Goal: Task Accomplishment & Management: Use online tool/utility

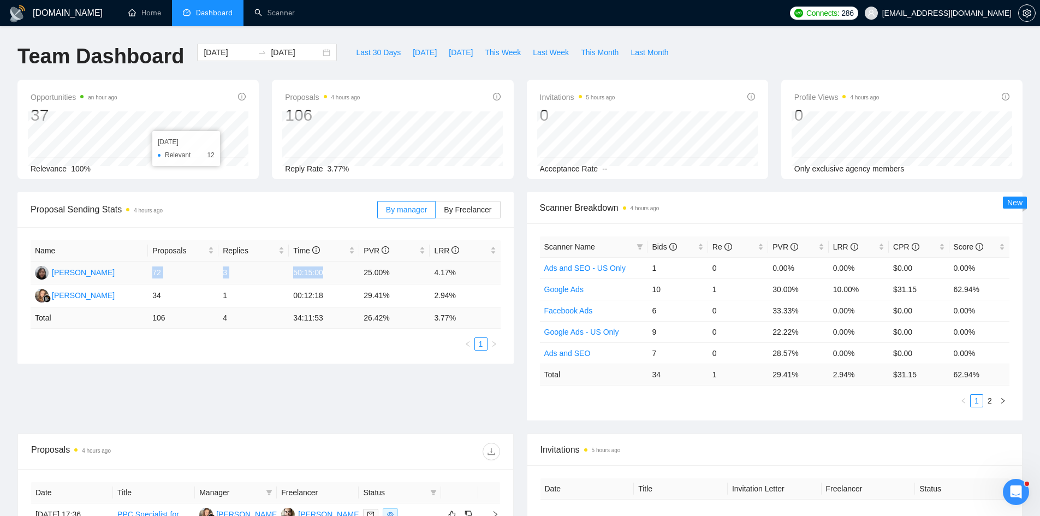
drag, startPoint x: 153, startPoint y: 272, endPoint x: 382, endPoint y: 272, distance: 228.7
click at [363, 272] on tr "Sama Maharjan 72 3 50:15:00 25.00% 4.17%" at bounding box center [266, 272] width 470 height 23
click at [0, 332] on div "GigRadar.io Home Dashboard Scanner Connects: 286 betterbidstrategy@gmail.com Te…" at bounding box center [520, 432] width 1040 height 865
drag, startPoint x: 262, startPoint y: 298, endPoint x: 390, endPoint y: 298, distance: 128.3
click at [381, 298] on tr "Natali Konstatinova 34 1 00:12:18 29.41% 2.94%" at bounding box center [266, 295] width 470 height 23
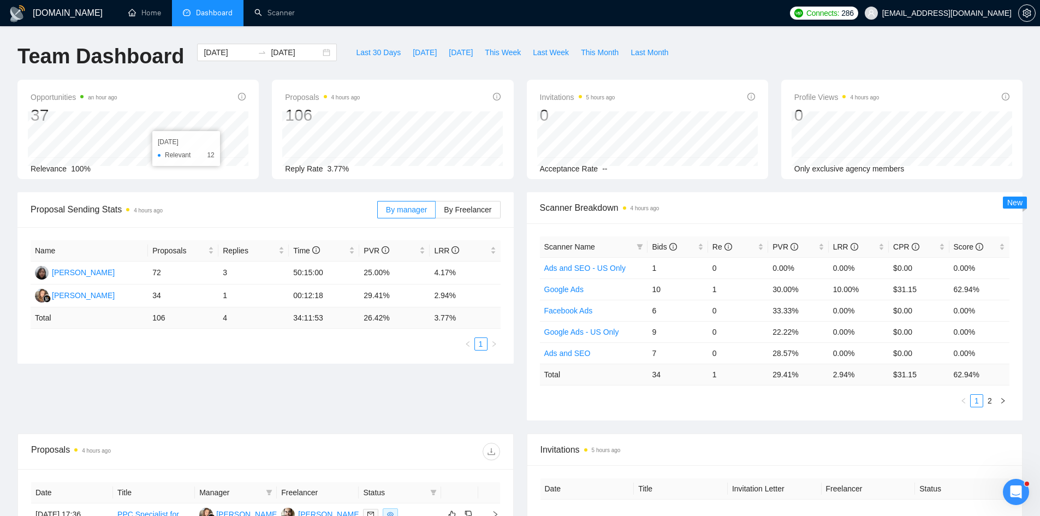
click at [0, 335] on div "GigRadar.io Home Dashboard Scanner Connects: 286 betterbidstrategy@gmail.com Te…" at bounding box center [520, 432] width 1040 height 865
drag, startPoint x: 294, startPoint y: 296, endPoint x: 328, endPoint y: 296, distance: 34.4
click at [328, 296] on td "00:12:18" at bounding box center [324, 295] width 70 height 23
click at [300, 287] on td "00:12:18" at bounding box center [324, 295] width 70 height 23
drag, startPoint x: 290, startPoint y: 299, endPoint x: 337, endPoint y: 298, distance: 46.4
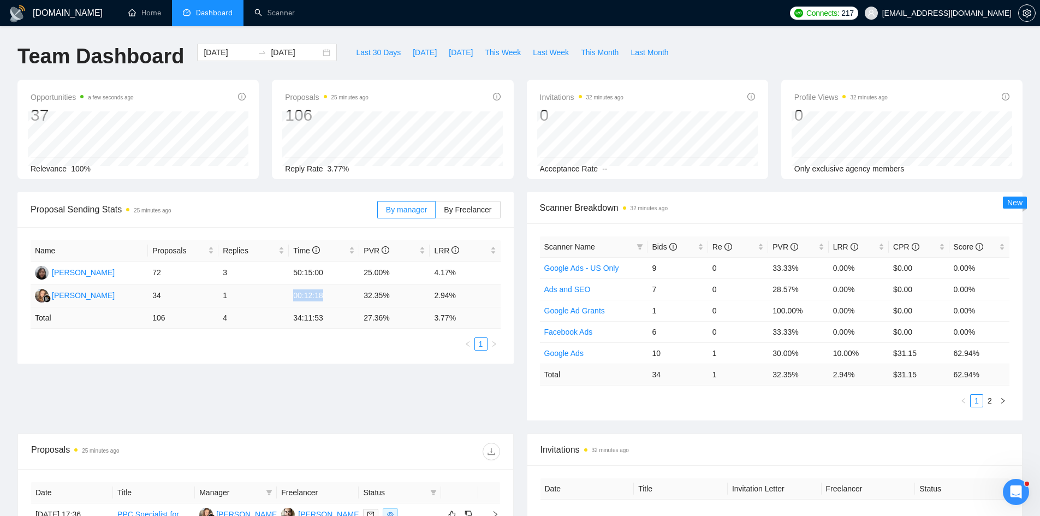
click at [337, 298] on td "00:12:18" at bounding box center [324, 295] width 70 height 23
drag, startPoint x: 322, startPoint y: 294, endPoint x: 307, endPoint y: 294, distance: 14.7
click at [307, 294] on td "00:12:18" at bounding box center [324, 295] width 70 height 23
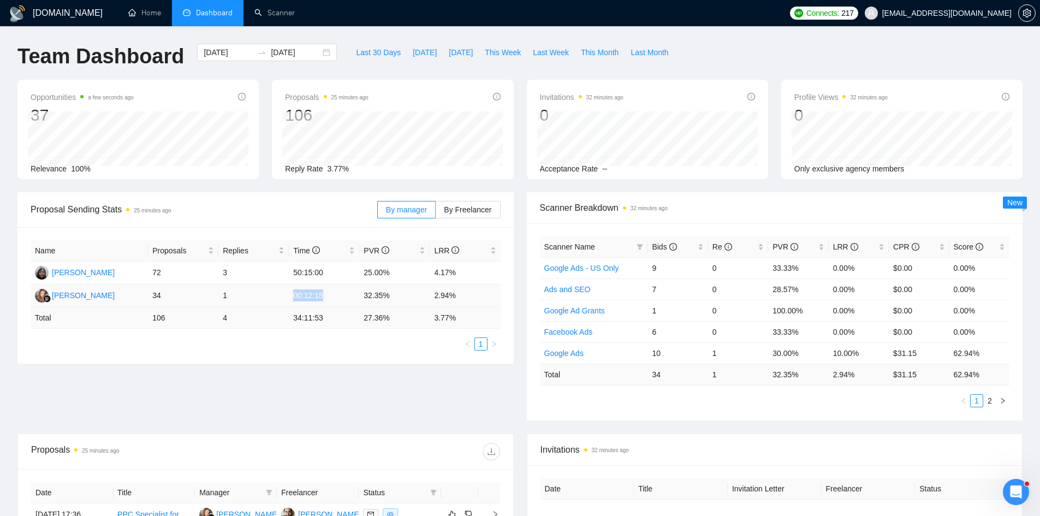
drag, startPoint x: 323, startPoint y: 296, endPoint x: 291, endPoint y: 296, distance: 31.7
click at [291, 296] on td "00:12:18" at bounding box center [324, 295] width 70 height 23
drag, startPoint x: 291, startPoint y: 296, endPoint x: 341, endPoint y: 296, distance: 49.7
click at [341, 296] on td "00:12:18" at bounding box center [324, 295] width 70 height 23
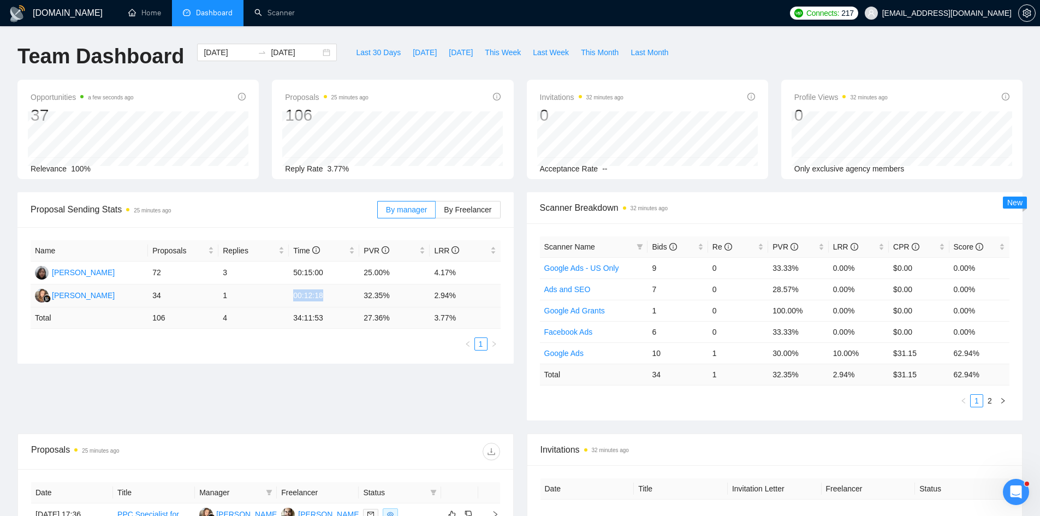
click at [341, 296] on td "00:12:18" at bounding box center [324, 295] width 70 height 23
drag, startPoint x: 364, startPoint y: 295, endPoint x: 405, endPoint y: 295, distance: 40.9
click at [405, 295] on td "32.35%" at bounding box center [394, 295] width 70 height 23
click at [410, 290] on td "32.35%" at bounding box center [394, 295] width 70 height 23
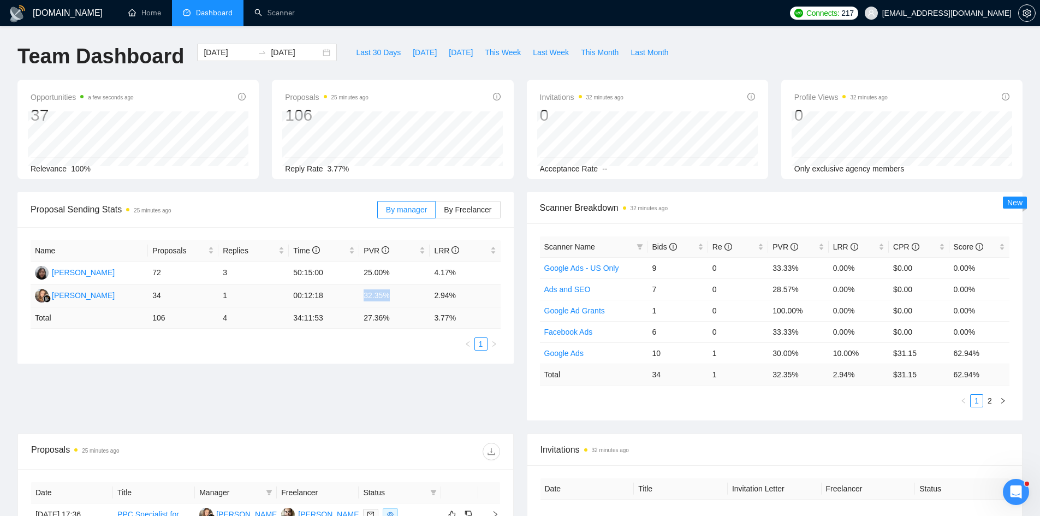
click at [410, 290] on td "32.35%" at bounding box center [394, 295] width 70 height 23
drag, startPoint x: 431, startPoint y: 293, endPoint x: 452, endPoint y: 294, distance: 20.7
click at [452, 294] on td "2.94%" at bounding box center [465, 295] width 70 height 23
click at [264, 8] on link "Scanner" at bounding box center [274, 12] width 40 height 9
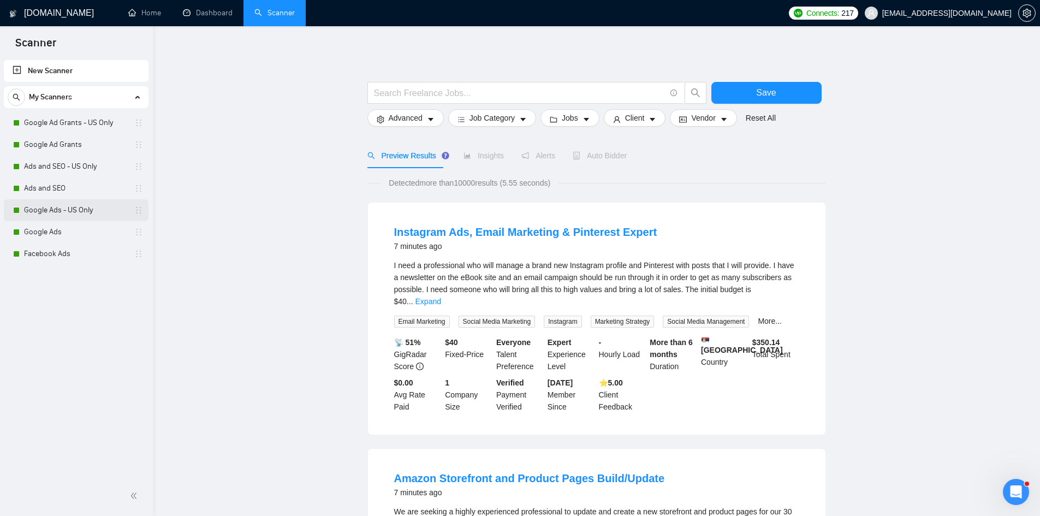
click at [55, 203] on link "Google Ads - US Only" at bounding box center [76, 210] width 104 height 22
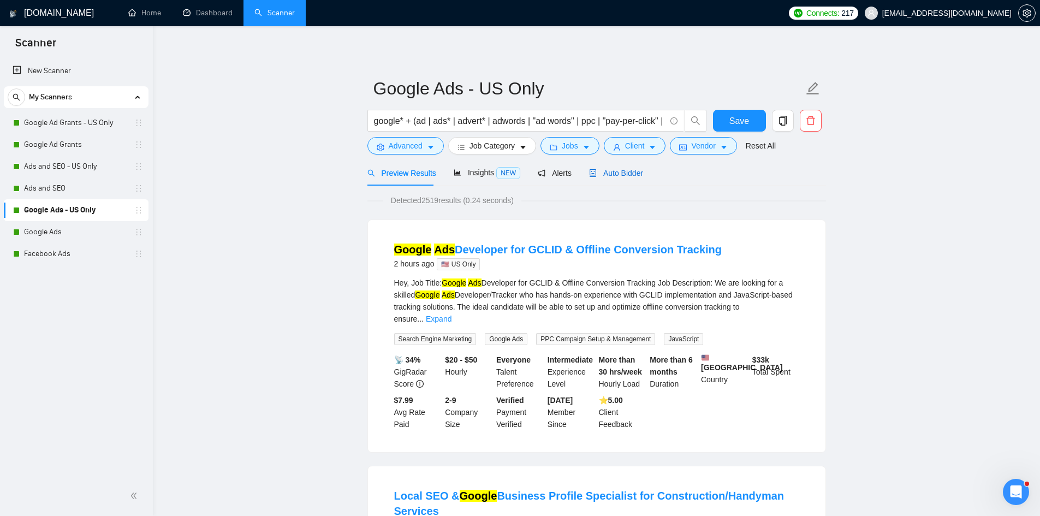
click at [637, 170] on span "Auto Bidder" at bounding box center [616, 173] width 54 height 9
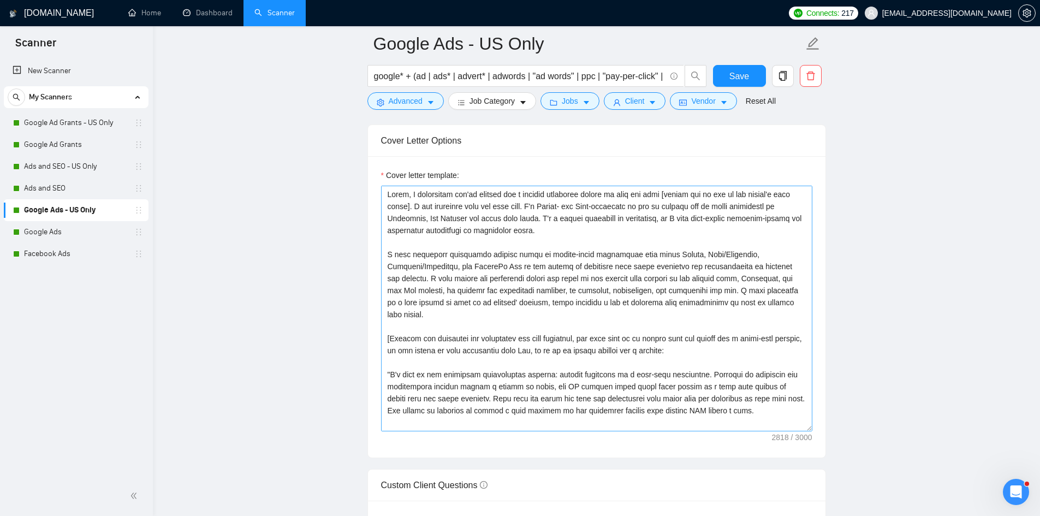
scroll to position [1146, 0]
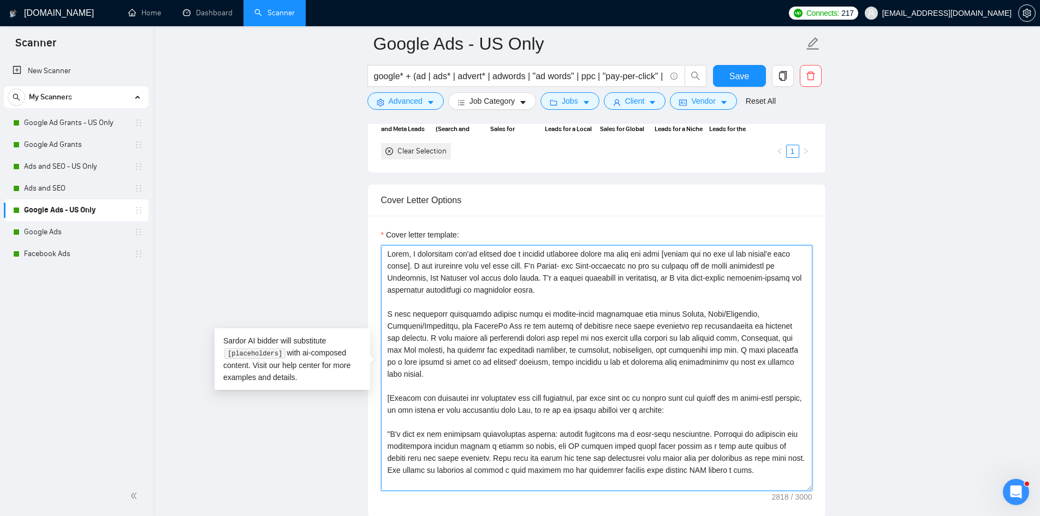
click at [660, 253] on textarea "Cover letter template:" at bounding box center [596, 368] width 431 height 246
click at [410, 264] on textarea "Cover letter template:" at bounding box center [596, 368] width 431 height 246
click at [456, 307] on textarea "Cover letter template:" at bounding box center [596, 368] width 431 height 246
click at [456, 297] on textarea "Cover letter template:" at bounding box center [596, 368] width 431 height 246
drag, startPoint x: 661, startPoint y: 253, endPoint x: 410, endPoint y: 259, distance: 251.1
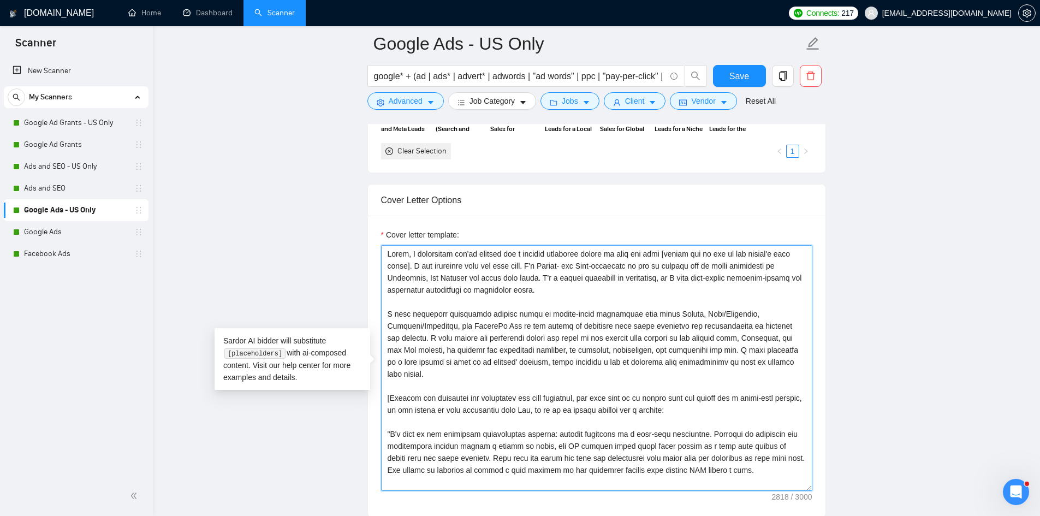
click at [410, 259] on textarea "Cover letter template:" at bounding box center [596, 368] width 431 height 246
click at [414, 301] on textarea "Cover letter template:" at bounding box center [596, 368] width 431 height 246
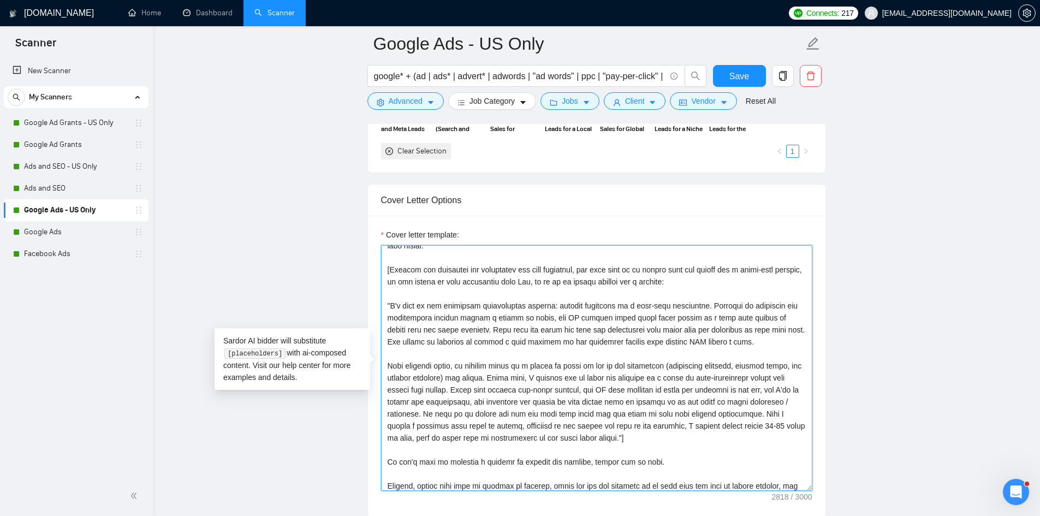
scroll to position [109, 0]
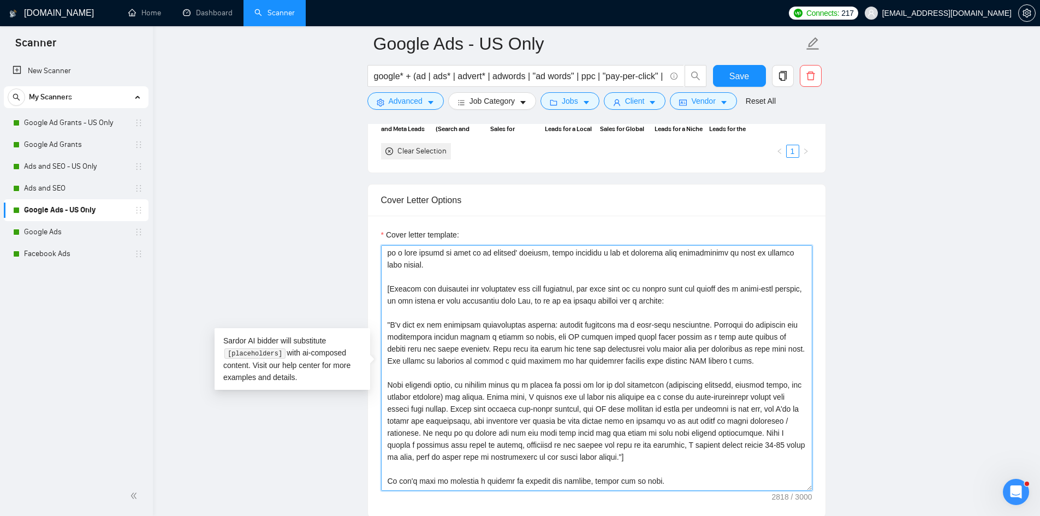
drag, startPoint x: 388, startPoint y: 288, endPoint x: 715, endPoint y: 453, distance: 366.8
click at [715, 453] on textarea "Cover letter template:" at bounding box center [596, 368] width 431 height 246
click at [430, 286] on textarea "Cover letter template:" at bounding box center [596, 368] width 431 height 246
drag, startPoint x: 386, startPoint y: 284, endPoint x: 398, endPoint y: 287, distance: 12.8
click at [398, 287] on textarea "Cover letter template:" at bounding box center [596, 368] width 431 height 246
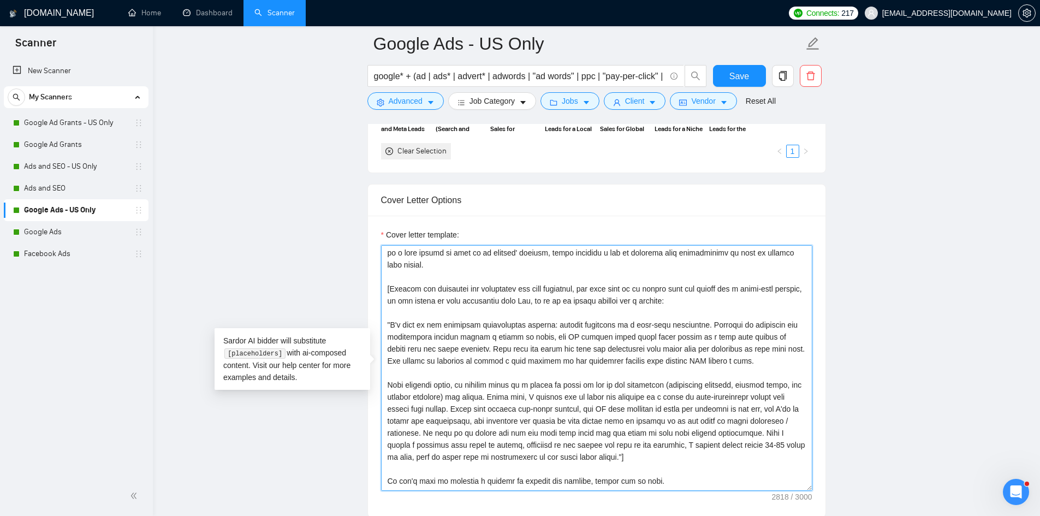
click at [403, 288] on textarea "Cover letter template:" at bounding box center [596, 368] width 431 height 246
click at [392, 287] on textarea "Cover letter template:" at bounding box center [596, 368] width 431 height 246
click at [391, 288] on textarea "Cover letter template:" at bounding box center [596, 368] width 431 height 246
click at [715, 303] on textarea "Cover letter template:" at bounding box center [596, 368] width 431 height 246
click at [419, 307] on textarea "Cover letter template:" at bounding box center [596, 368] width 431 height 246
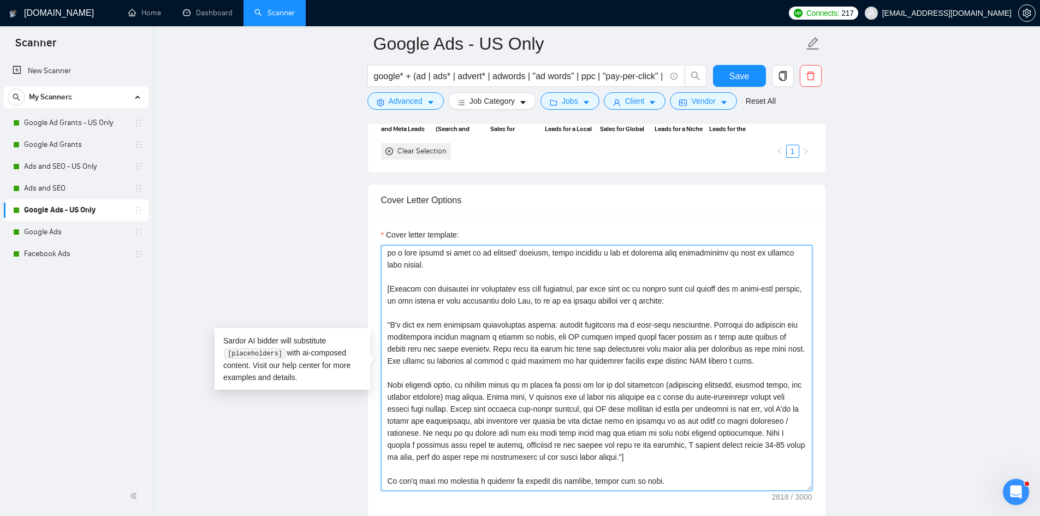
drag, startPoint x: 387, startPoint y: 289, endPoint x: 399, endPoint y: 290, distance: 12.1
click at [399, 290] on textarea "Cover letter template:" at bounding box center [596, 368] width 431 height 246
click at [400, 309] on textarea "Cover letter template:" at bounding box center [596, 368] width 431 height 246
click at [474, 309] on textarea "Cover letter template:" at bounding box center [596, 368] width 431 height 246
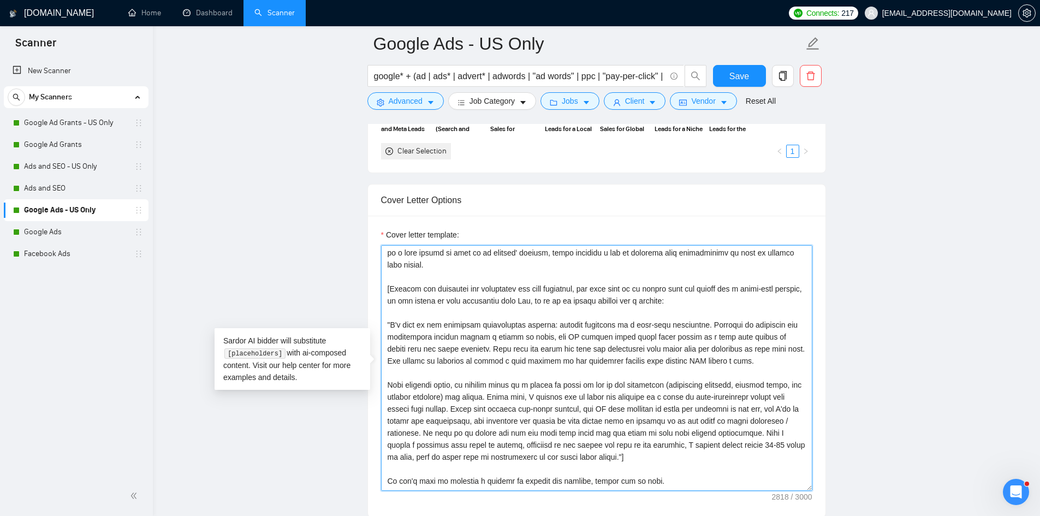
drag, startPoint x: 385, startPoint y: 321, endPoint x: 693, endPoint y: 454, distance: 334.7
click at [693, 454] on textarea "Cover letter template:" at bounding box center [596, 368] width 431 height 246
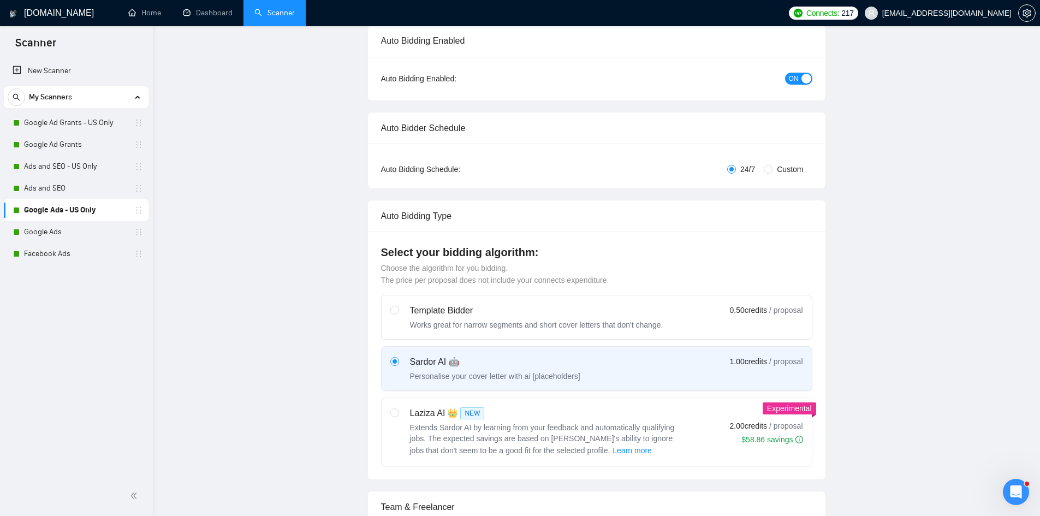
scroll to position [0, 0]
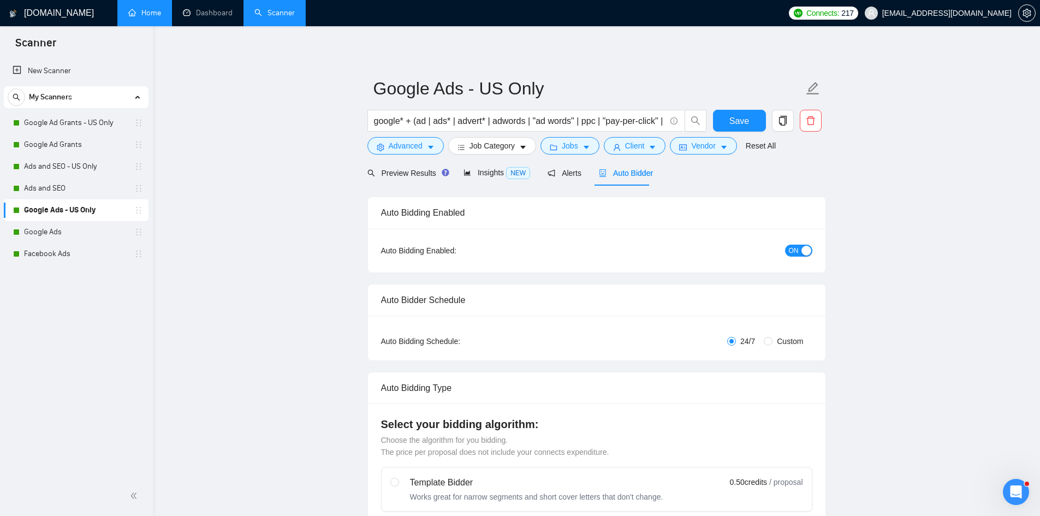
click at [147, 15] on link "Home" at bounding box center [144, 12] width 33 height 9
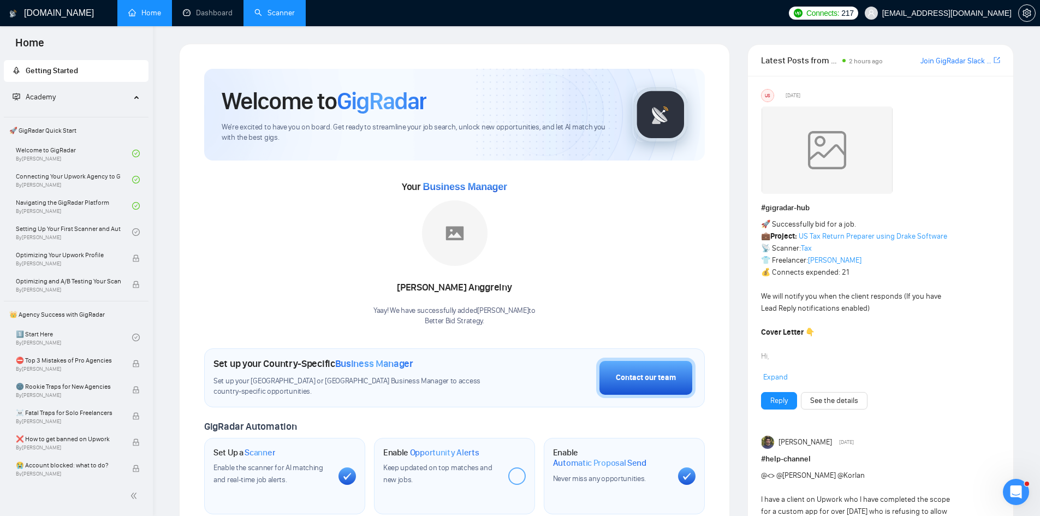
click at [290, 17] on link "Scanner" at bounding box center [274, 12] width 40 height 9
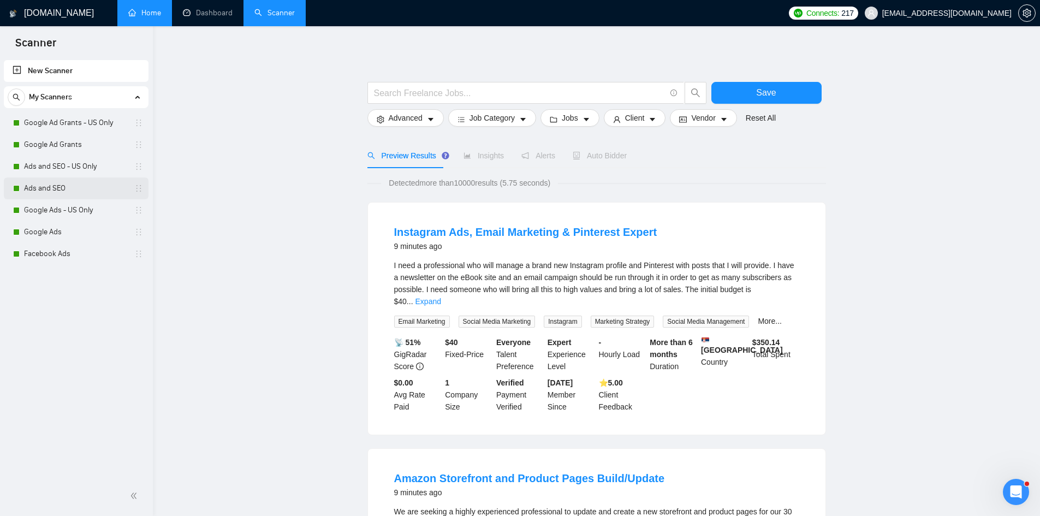
click at [44, 183] on link "Ads and SEO" at bounding box center [76, 188] width 104 height 22
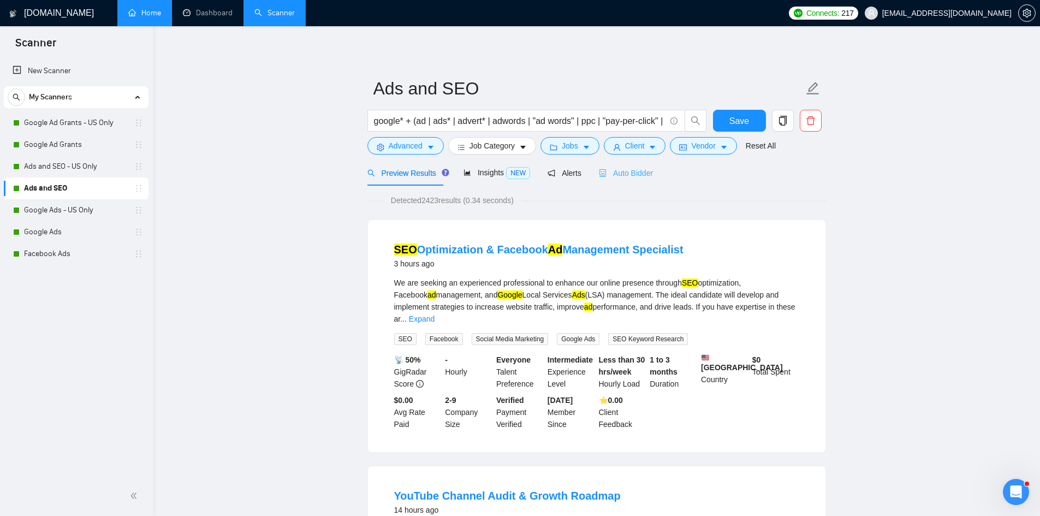
click at [627, 179] on div "Auto Bidder" at bounding box center [626, 173] width 54 height 26
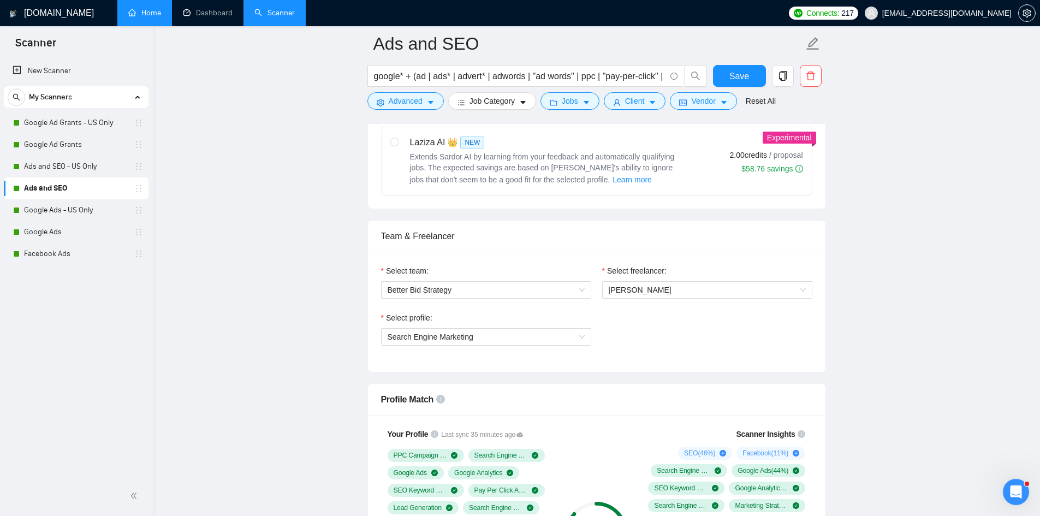
scroll to position [600, 0]
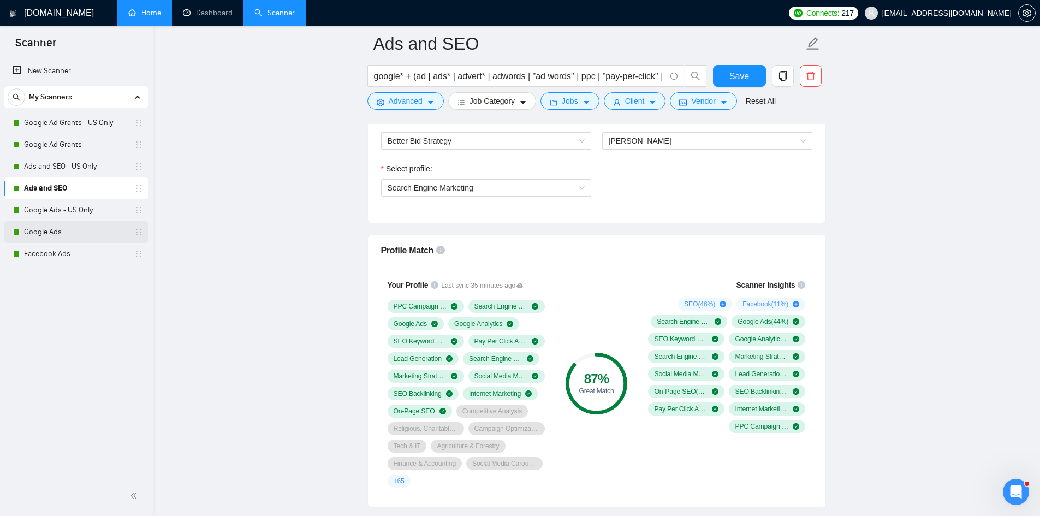
click at [49, 231] on link "Google Ads" at bounding box center [76, 232] width 104 height 22
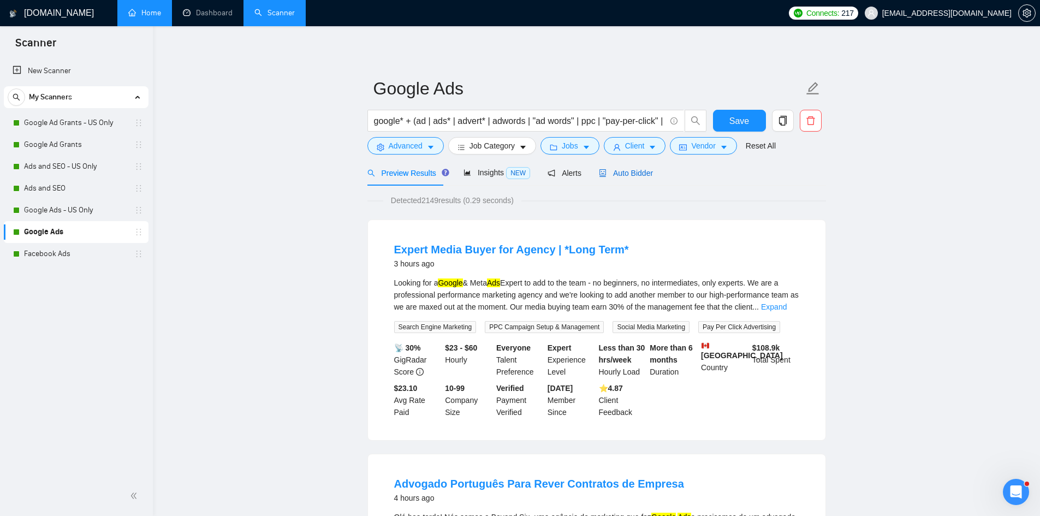
click at [633, 169] on span "Auto Bidder" at bounding box center [626, 173] width 54 height 9
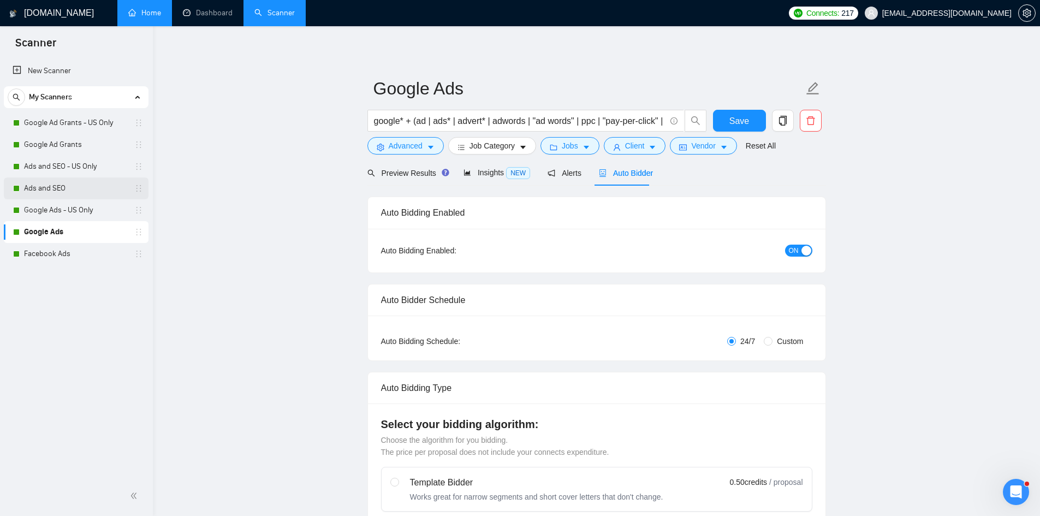
click at [63, 189] on link "Ads and SEO" at bounding box center [76, 188] width 104 height 22
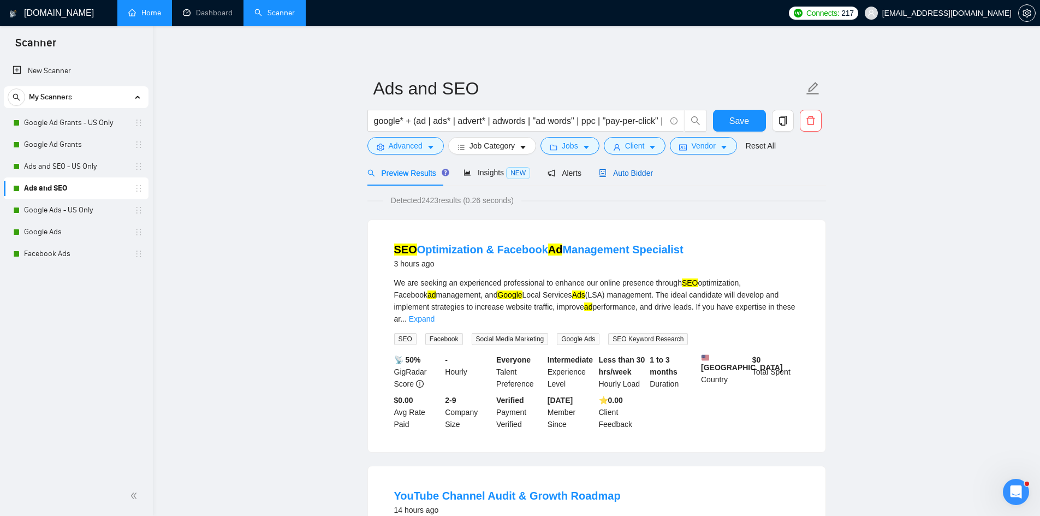
click at [644, 173] on span "Auto Bidder" at bounding box center [626, 173] width 54 height 9
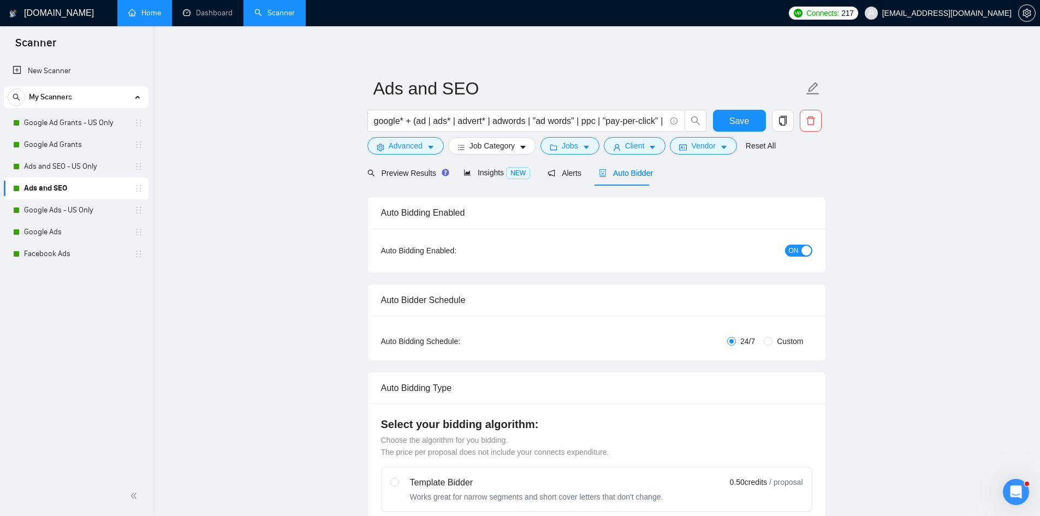
click at [136, 13] on link "Home" at bounding box center [144, 12] width 33 height 9
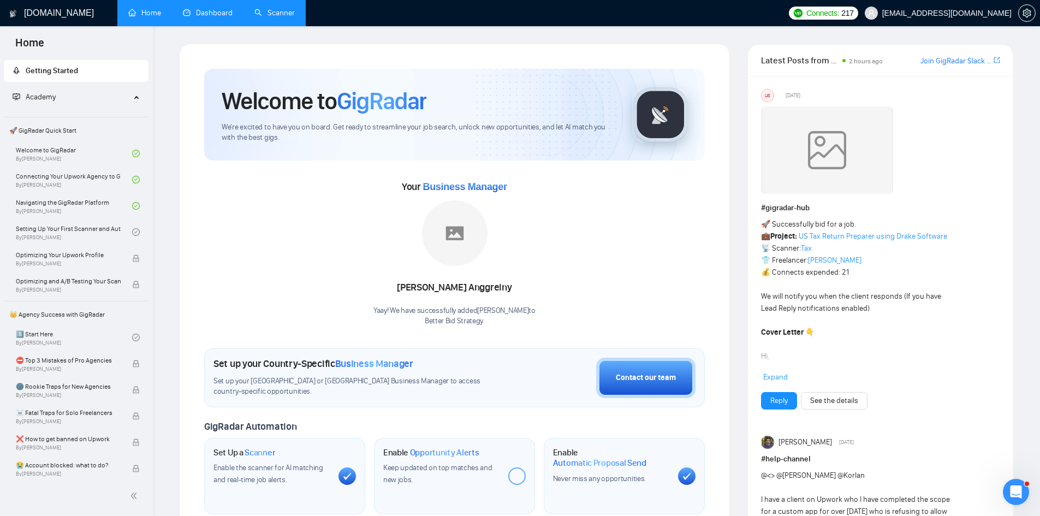
click at [222, 13] on link "Dashboard" at bounding box center [208, 12] width 50 height 9
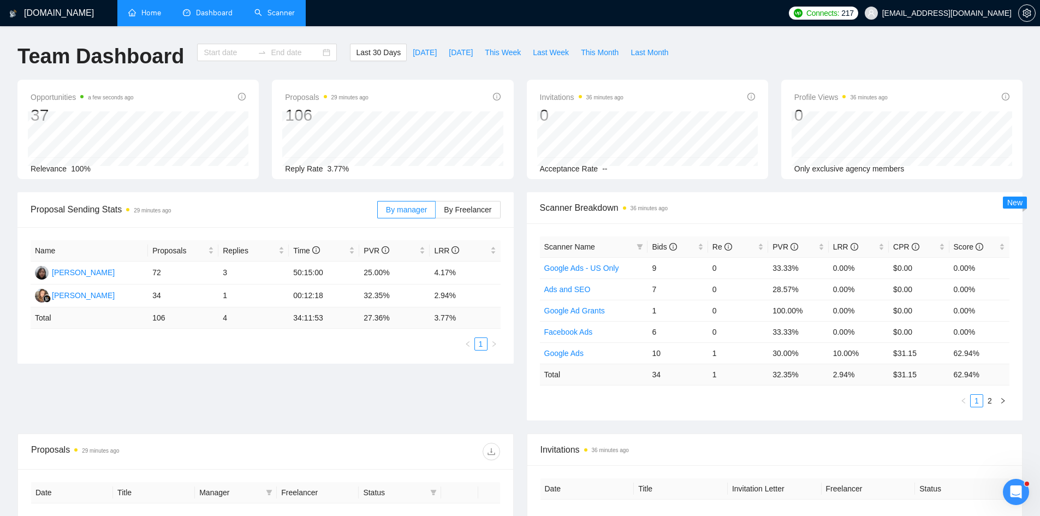
type input "[DATE]"
drag, startPoint x: 359, startPoint y: 294, endPoint x: 389, endPoint y: 295, distance: 30.6
click at [389, 295] on tr "[PERSON_NAME] 59 4 00:13:42 23.73% 6.78%" at bounding box center [266, 295] width 470 height 23
click at [389, 295] on td "23.73%" at bounding box center [394, 295] width 70 height 23
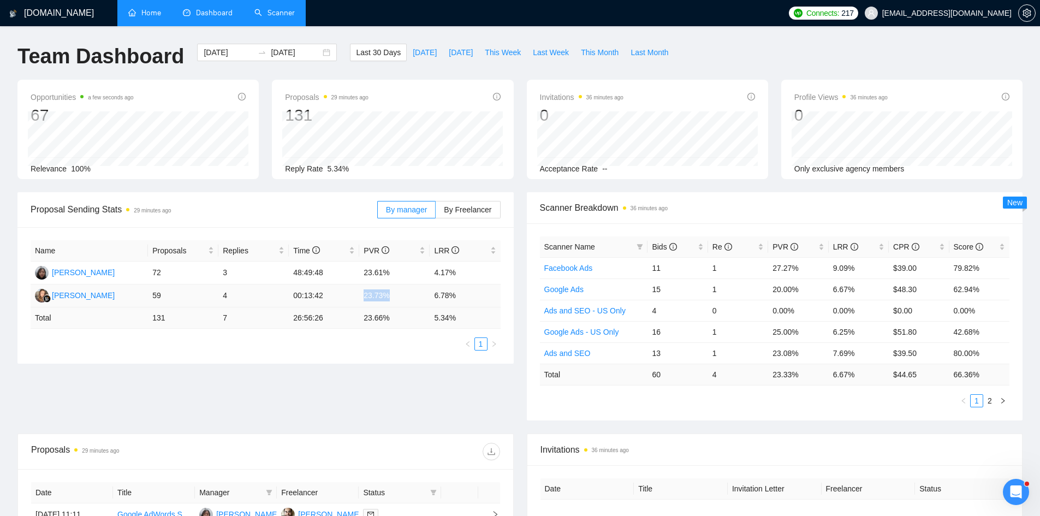
drag, startPoint x: 385, startPoint y: 297, endPoint x: 399, endPoint y: 299, distance: 13.7
click at [399, 299] on td "23.73%" at bounding box center [394, 295] width 70 height 23
click at [352, 296] on td "00:13:42" at bounding box center [324, 295] width 70 height 23
click at [391, 273] on td "23.61%" at bounding box center [394, 272] width 70 height 23
click at [389, 293] on td "23.73%" at bounding box center [394, 295] width 70 height 23
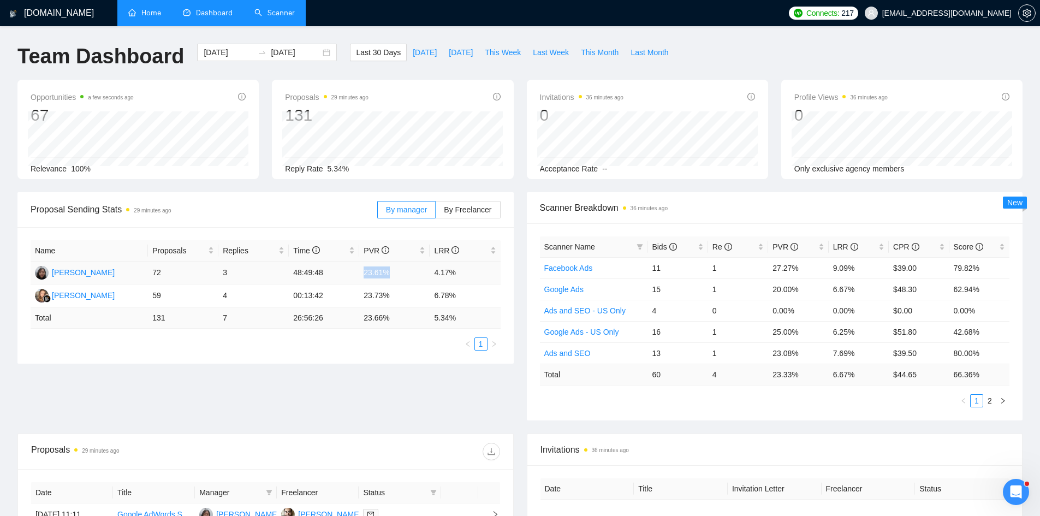
click at [388, 275] on td "23.61%" at bounding box center [394, 272] width 70 height 23
click at [357, 291] on td "00:13:42" at bounding box center [324, 295] width 70 height 23
drag, startPoint x: 357, startPoint y: 291, endPoint x: 367, endPoint y: 291, distance: 9.8
click at [367, 291] on tr "[PERSON_NAME] 59 4 00:13:42 23.73% 6.78%" at bounding box center [266, 295] width 470 height 23
click at [403, 293] on td "23.73%" at bounding box center [394, 295] width 70 height 23
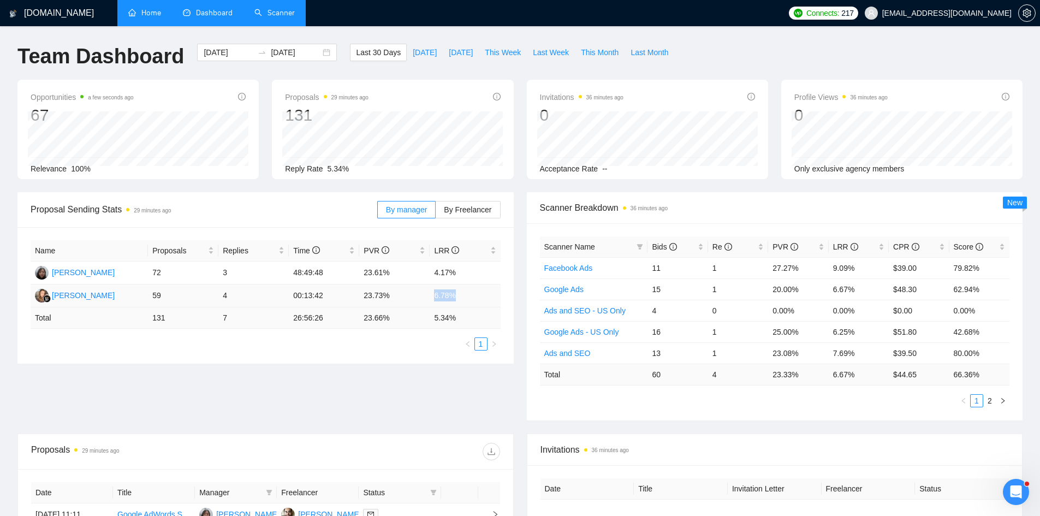
drag, startPoint x: 430, startPoint y: 294, endPoint x: 478, endPoint y: 296, distance: 48.1
click at [478, 296] on td "6.78%" at bounding box center [465, 295] width 70 height 23
drag, startPoint x: 238, startPoint y: 293, endPoint x: 276, endPoint y: 293, distance: 37.1
click at [276, 293] on tr "[PERSON_NAME] 59 4 00:13:42 23.73% 6.78%" at bounding box center [266, 295] width 470 height 23
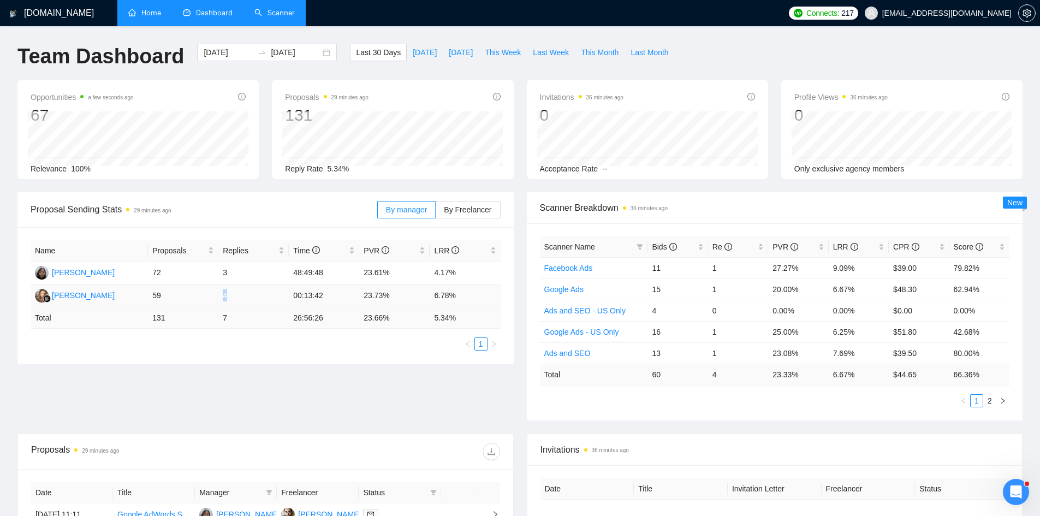
click at [276, 293] on td "4" at bounding box center [253, 295] width 70 height 23
drag, startPoint x: 428, startPoint y: 297, endPoint x: 468, endPoint y: 295, distance: 39.9
click at [468, 295] on tr "[PERSON_NAME] 59 4 00:13:42 23.73% 6.78%" at bounding box center [266, 295] width 470 height 23
click at [468, 295] on td "6.78%" at bounding box center [465, 295] width 70 height 23
drag, startPoint x: 152, startPoint y: 294, endPoint x: 192, endPoint y: 294, distance: 39.3
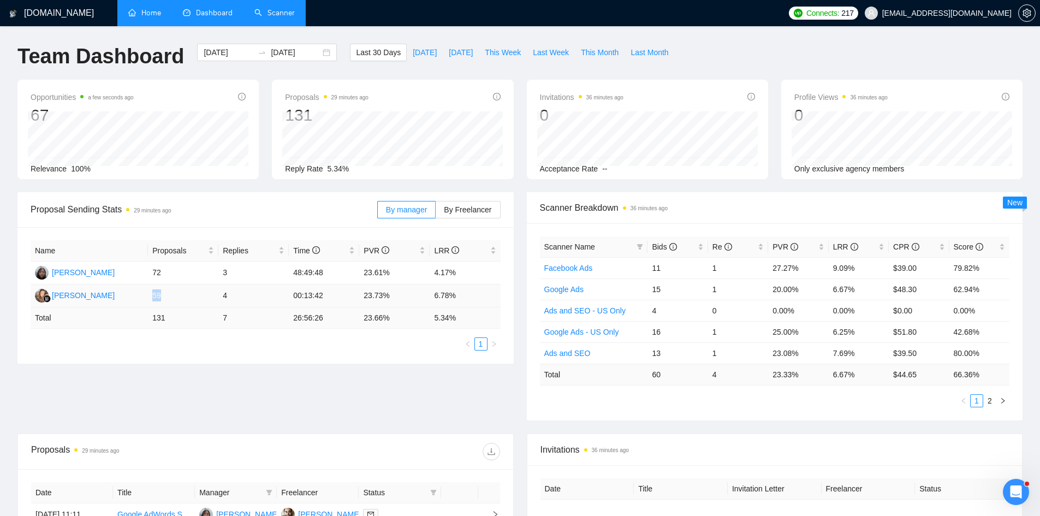
click at [192, 294] on td "59" at bounding box center [183, 295] width 70 height 23
click at [193, 294] on td "59" at bounding box center [183, 295] width 70 height 23
click at [284, 13] on link "Scanner" at bounding box center [274, 12] width 40 height 9
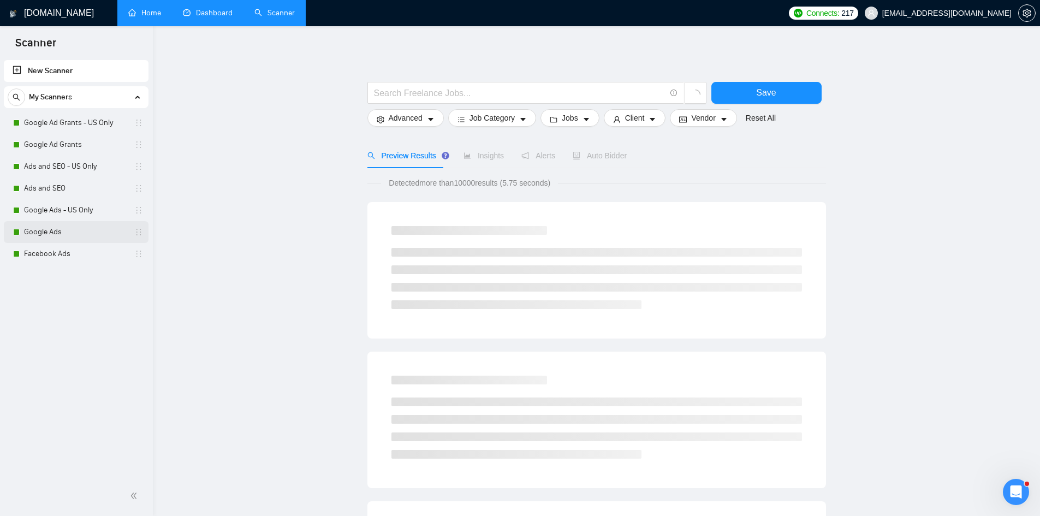
click at [64, 224] on link "Google Ads" at bounding box center [76, 232] width 104 height 22
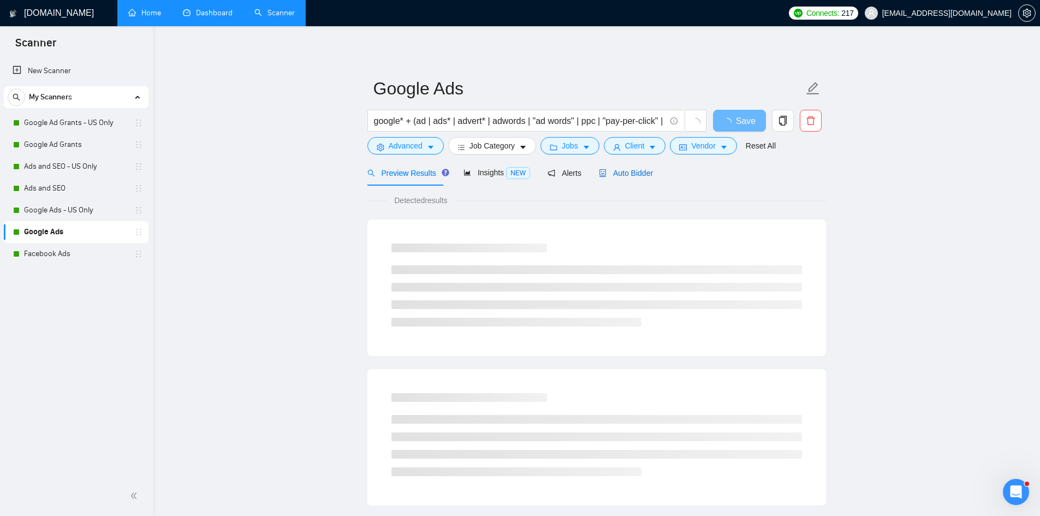
click at [620, 171] on span "Auto Bidder" at bounding box center [626, 173] width 54 height 9
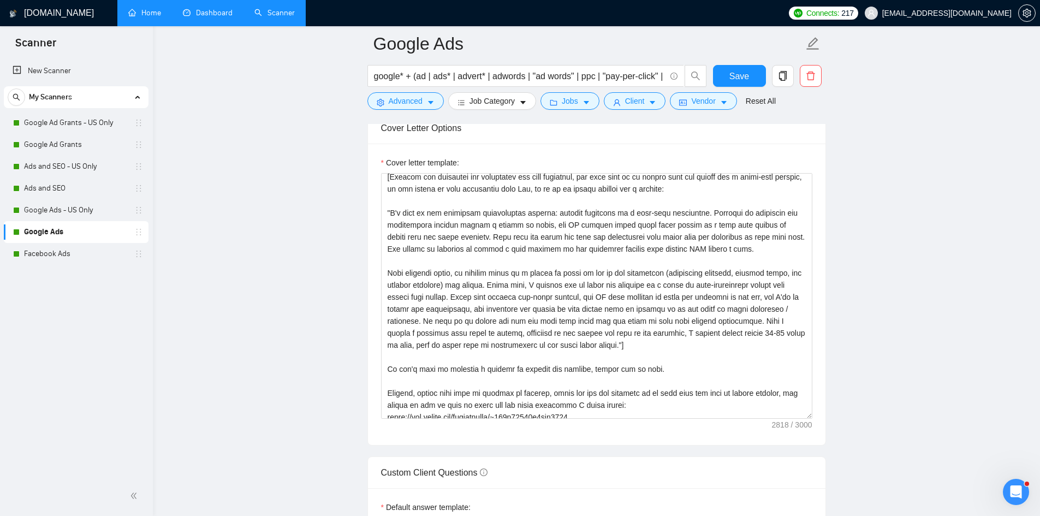
scroll to position [168, 0]
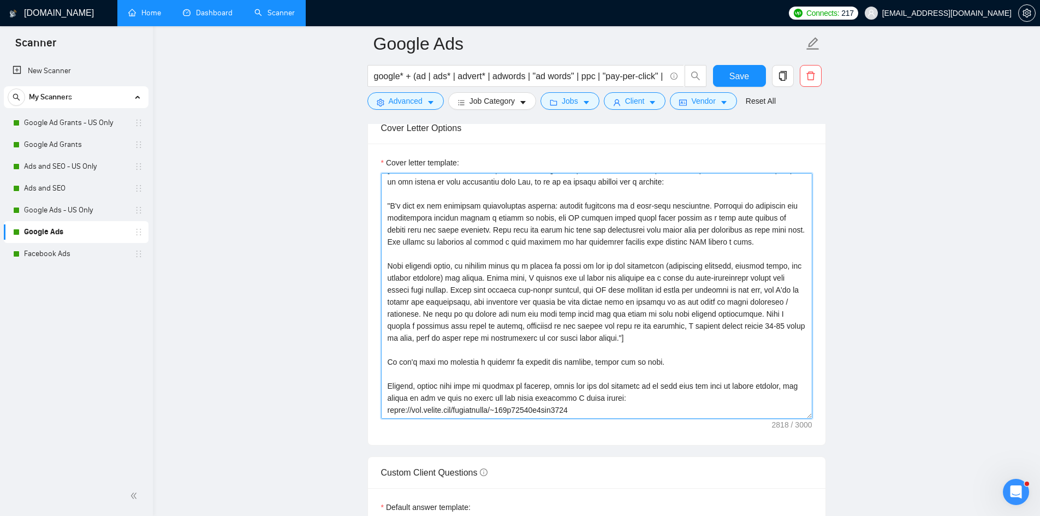
click at [683, 351] on textarea "Cover letter template:" at bounding box center [596, 296] width 431 height 246
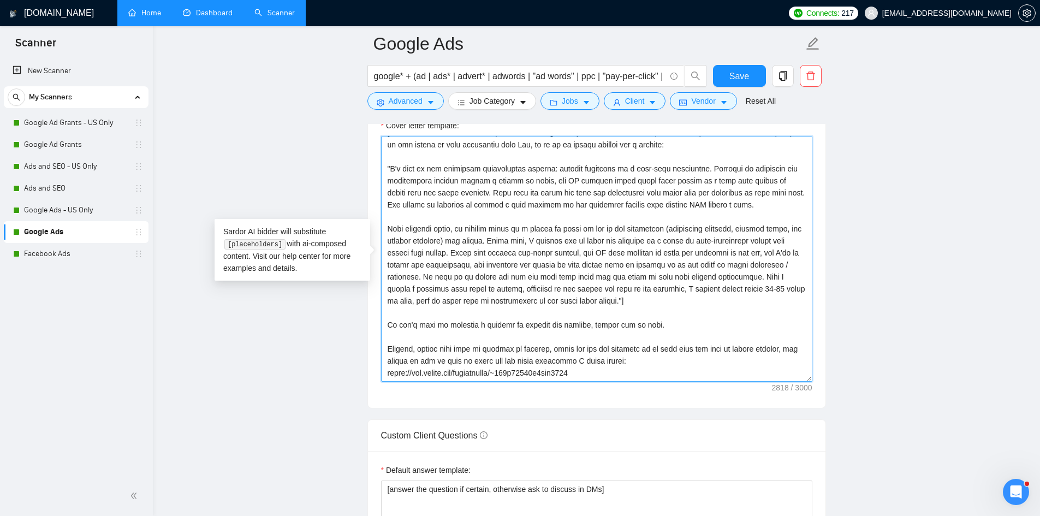
scroll to position [1255, 0]
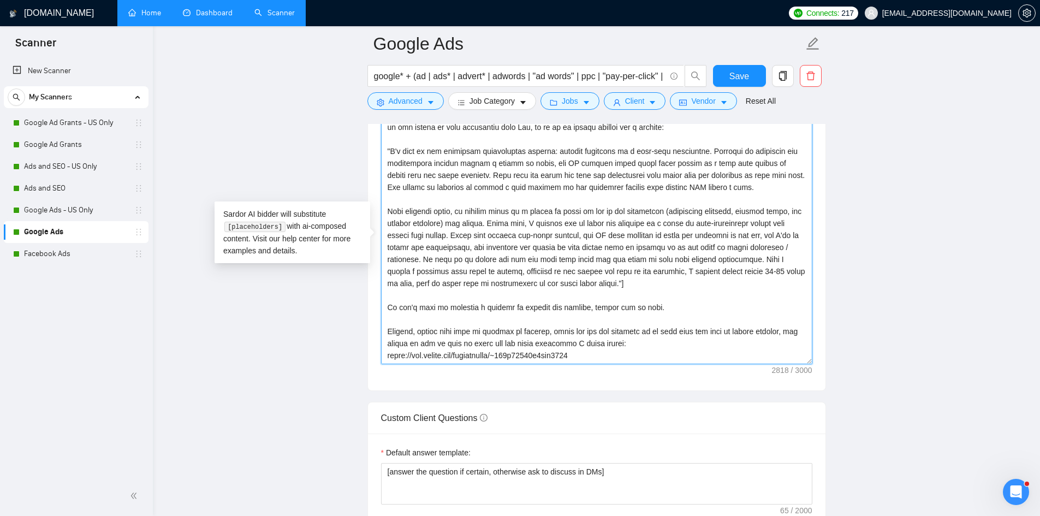
click at [682, 349] on textarea "Cover letter template:" at bounding box center [596, 241] width 431 height 246
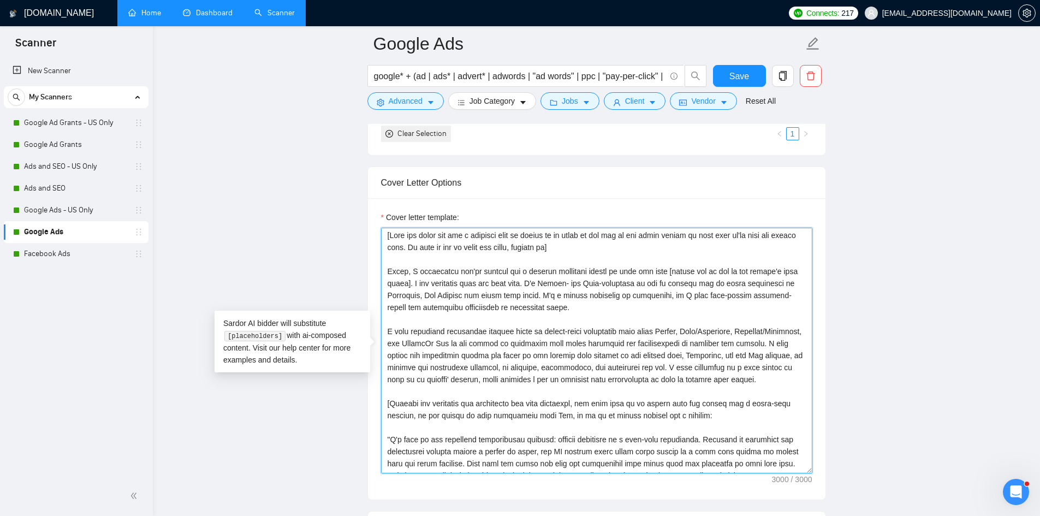
scroll to position [0, 0]
click at [567, 249] on textarea "Cover letter template:" at bounding box center [596, 351] width 431 height 246
click at [574, 257] on textarea "Cover letter template:" at bounding box center [596, 351] width 431 height 246
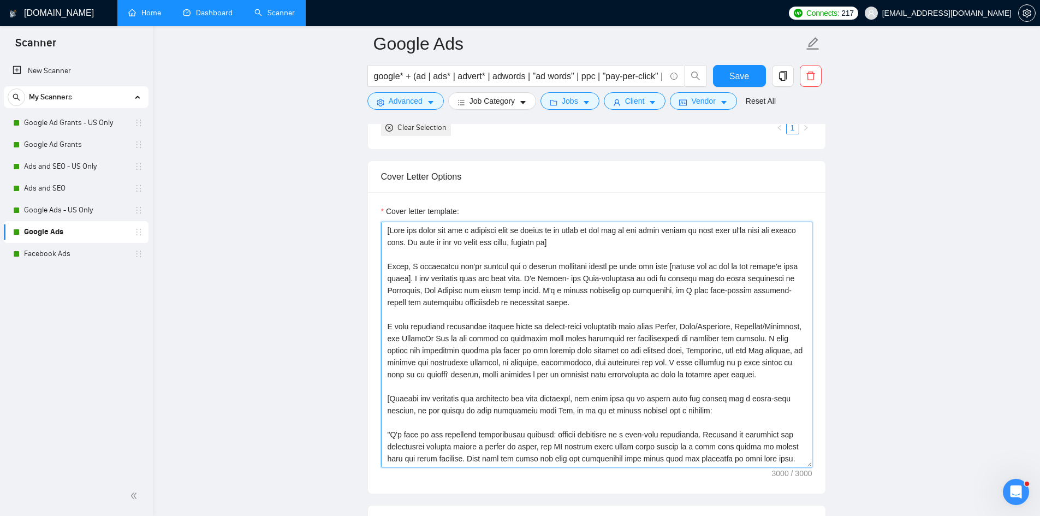
scroll to position [1037, 0]
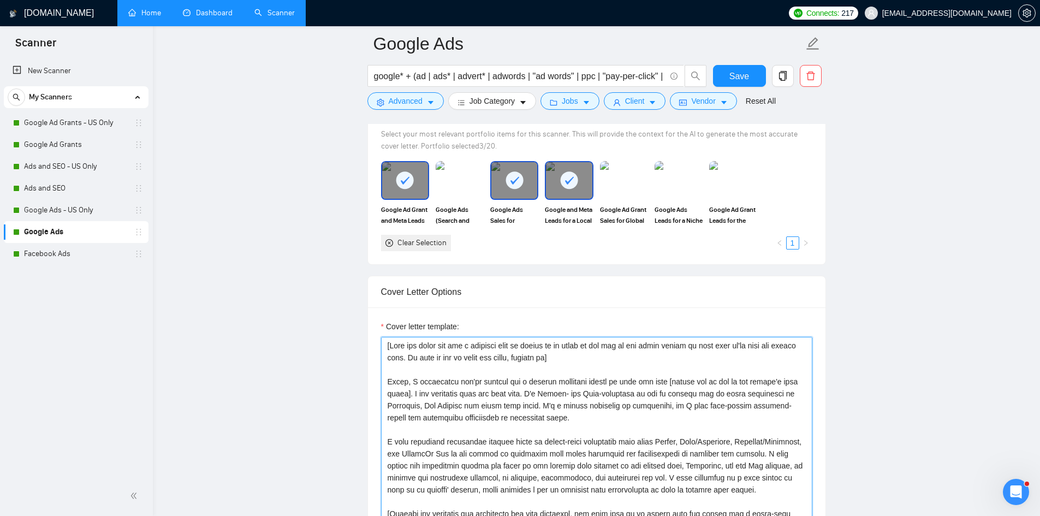
click at [389, 342] on textarea "Cover letter template:" at bounding box center [596, 460] width 431 height 246
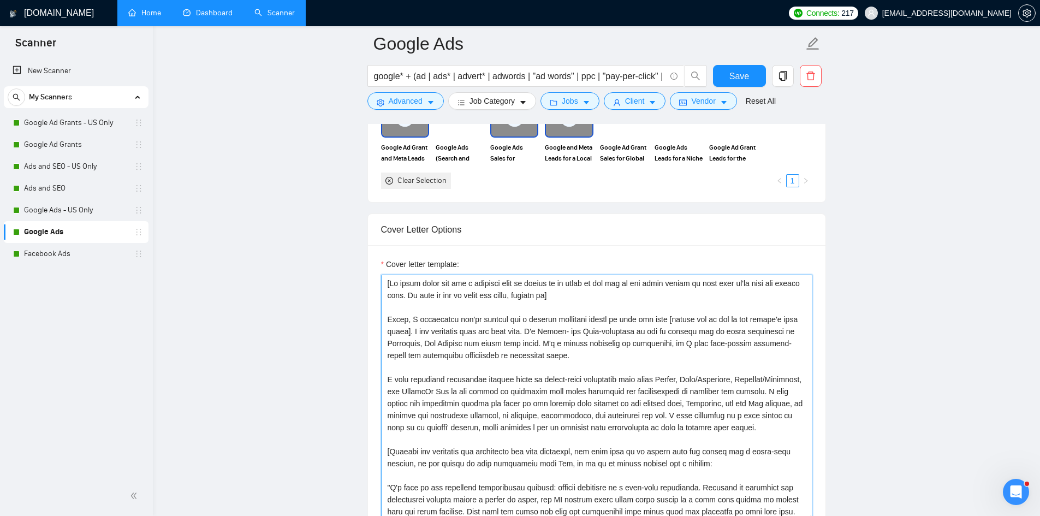
scroll to position [1048, 0]
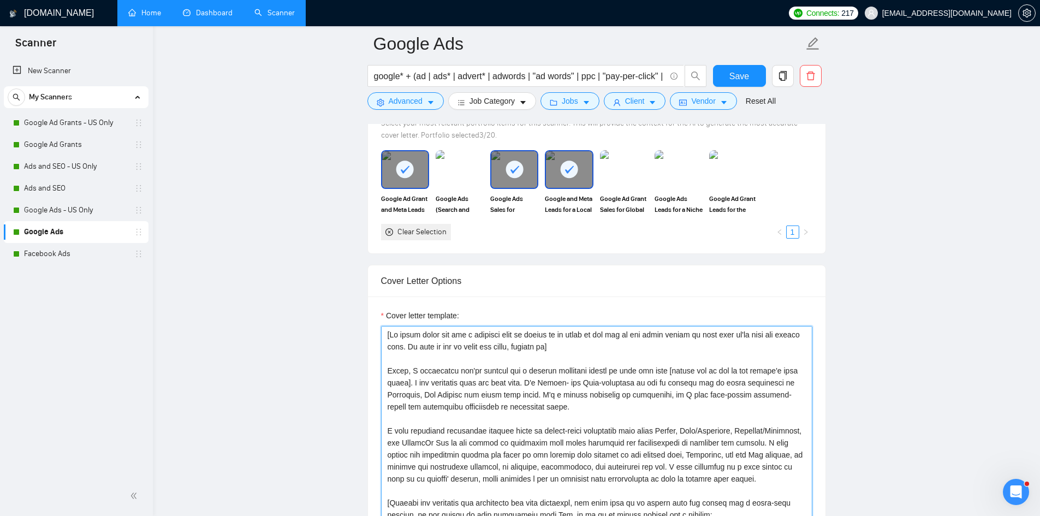
drag, startPoint x: 432, startPoint y: 343, endPoint x: 426, endPoint y: 343, distance: 5.5
click at [430, 343] on textarea "Cover letter template:" at bounding box center [596, 449] width 431 height 246
drag, startPoint x: 426, startPoint y: 343, endPoint x: 567, endPoint y: 343, distance: 140.3
click at [567, 343] on textarea "Cover letter template:" at bounding box center [596, 449] width 431 height 246
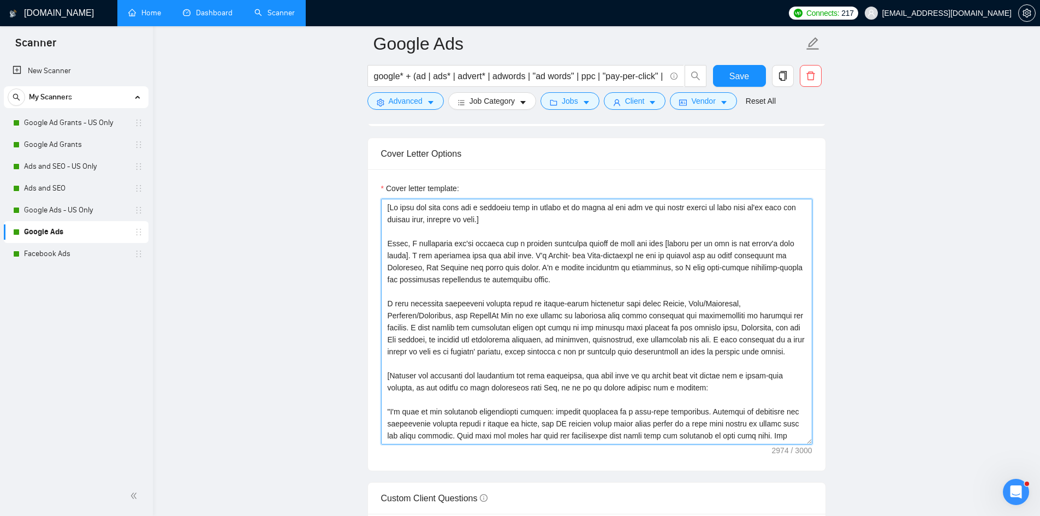
scroll to position [1157, 0]
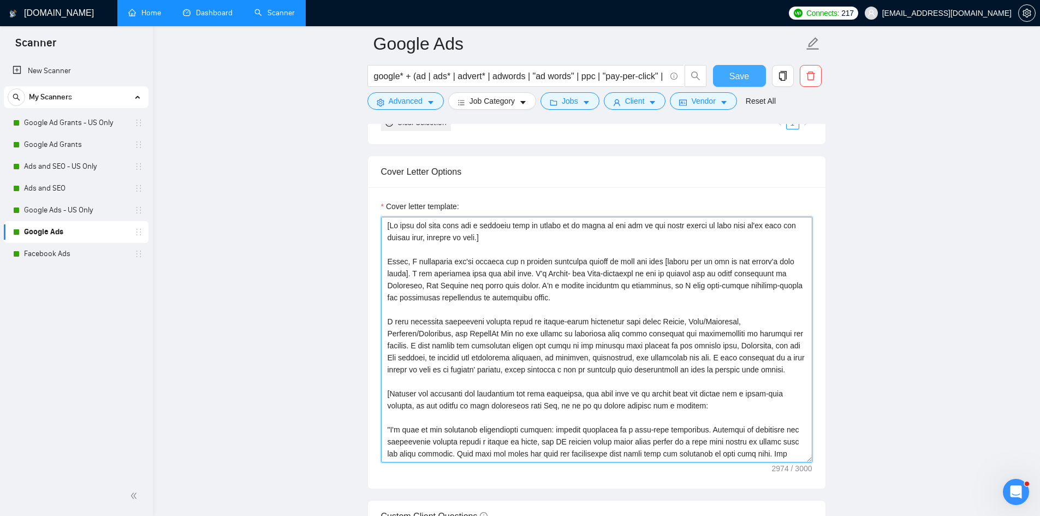
type textarea "[If this job post asks for a specific word or phrase to be added to the top of …"
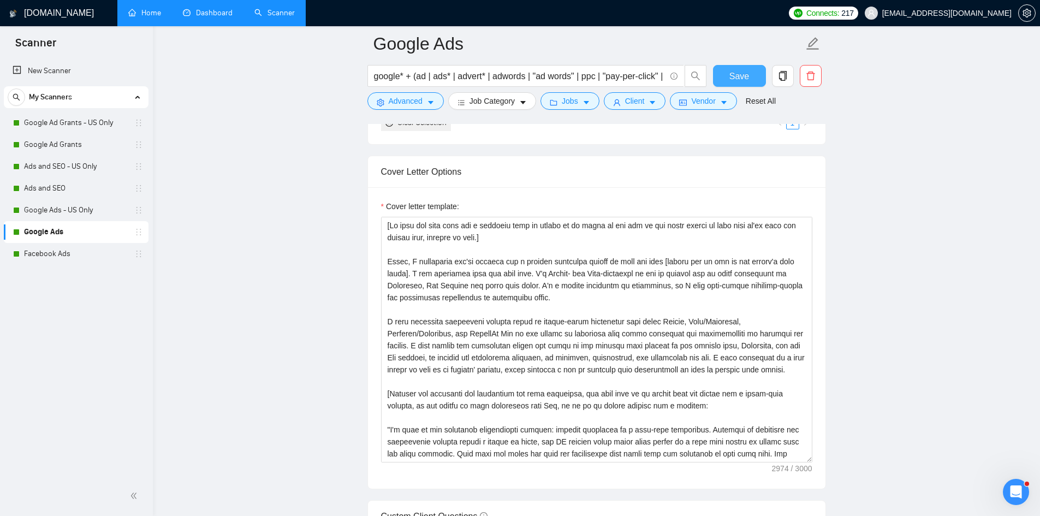
click at [741, 81] on span "Save" at bounding box center [739, 76] width 20 height 14
click at [53, 253] on link "Facebook Ads" at bounding box center [76, 254] width 104 height 22
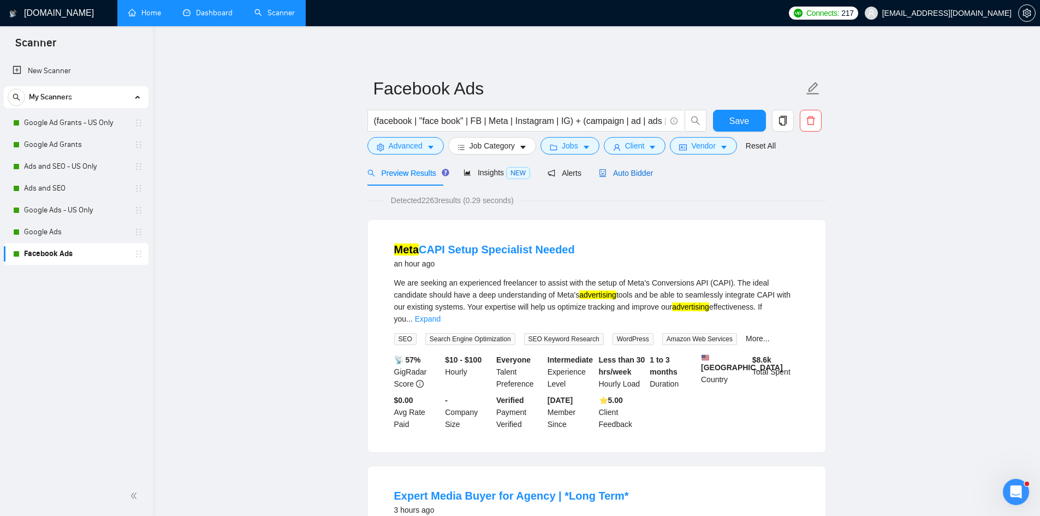
click at [628, 176] on span "Auto Bidder" at bounding box center [626, 173] width 54 height 9
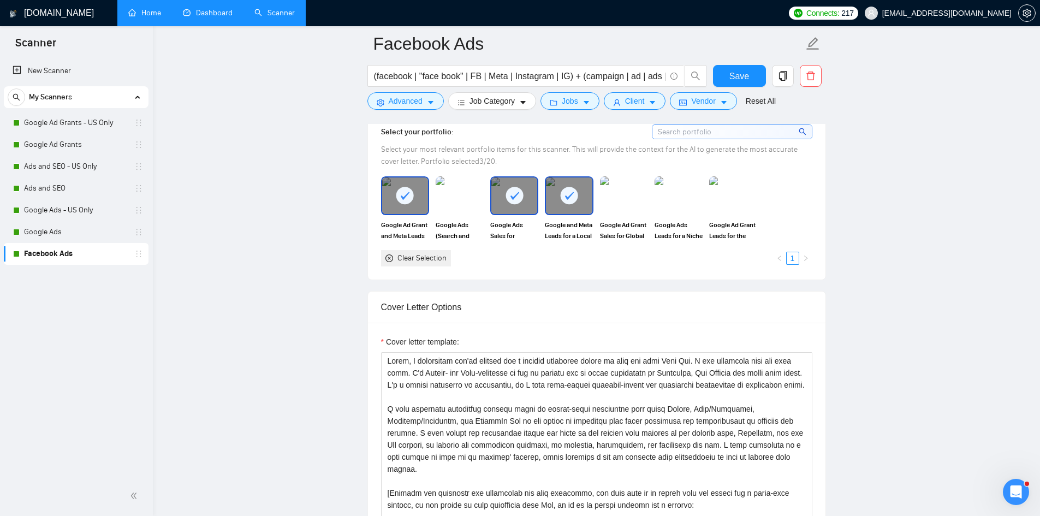
scroll to position [1037, 0]
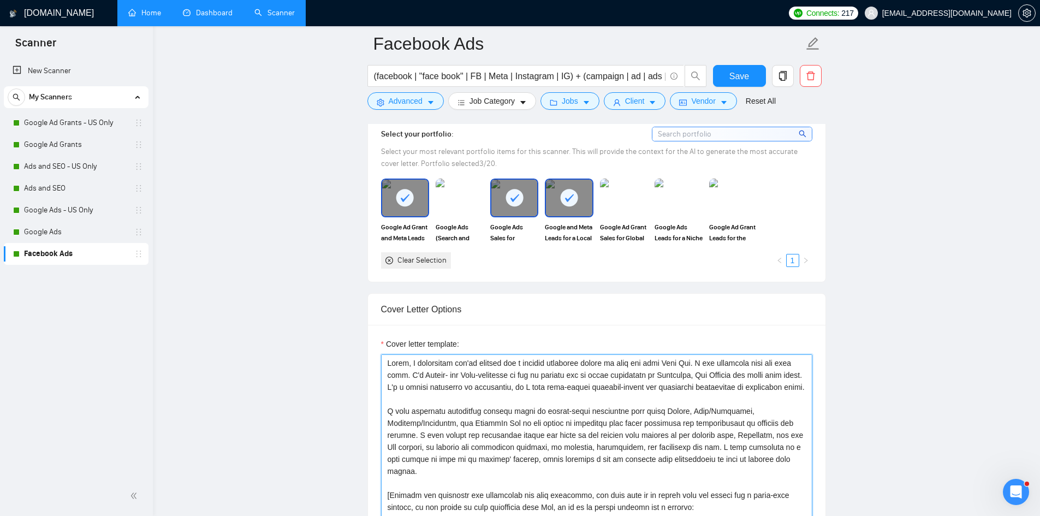
click at [387, 362] on textarea "Cover letter template:" at bounding box center [596, 477] width 431 height 246
paste textarea "[If this job post asks for a specific word or phrase to be added to the top of …"
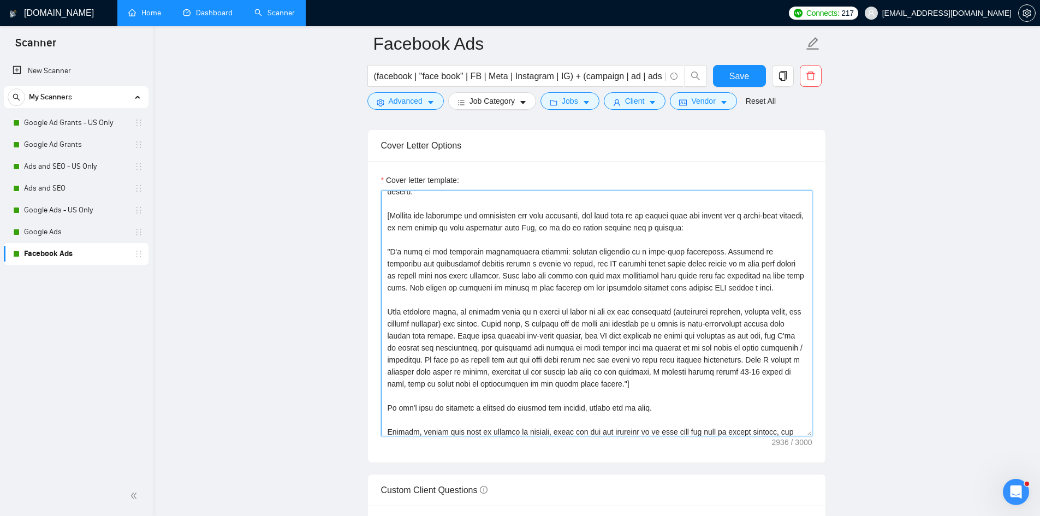
scroll to position [1146, 0]
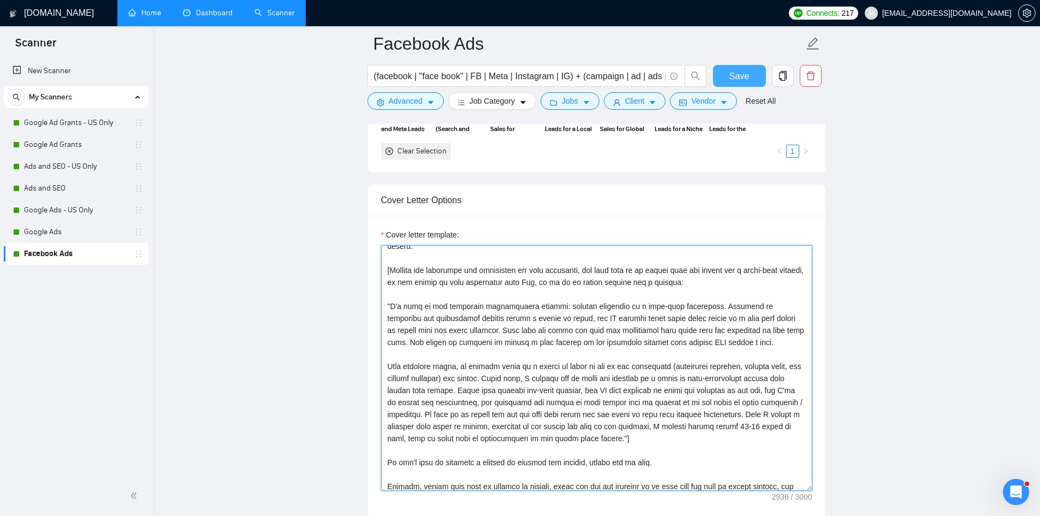
type textarea "[If this job post asks for a specific word or phrase to be added to the top of …"
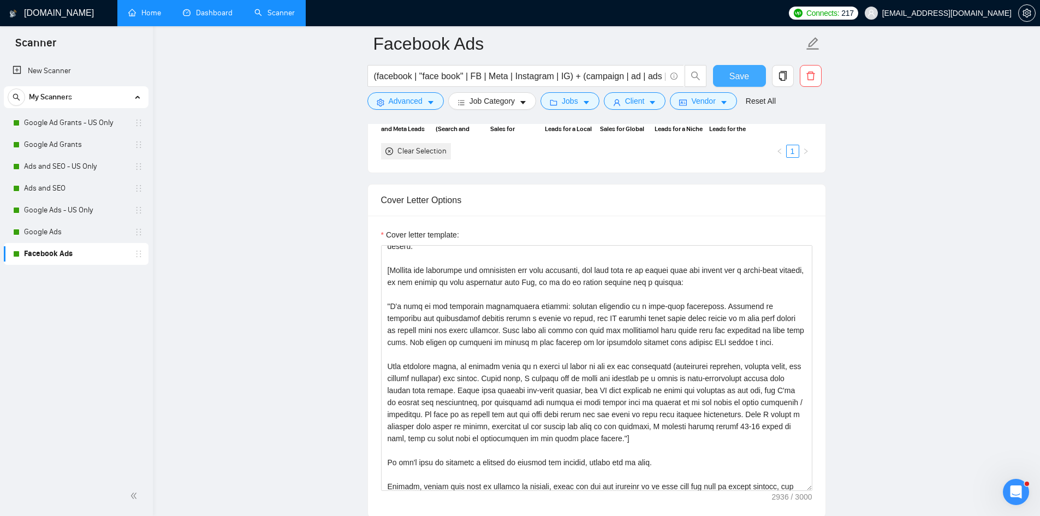
click at [737, 73] on span "Save" at bounding box center [739, 76] width 20 height 14
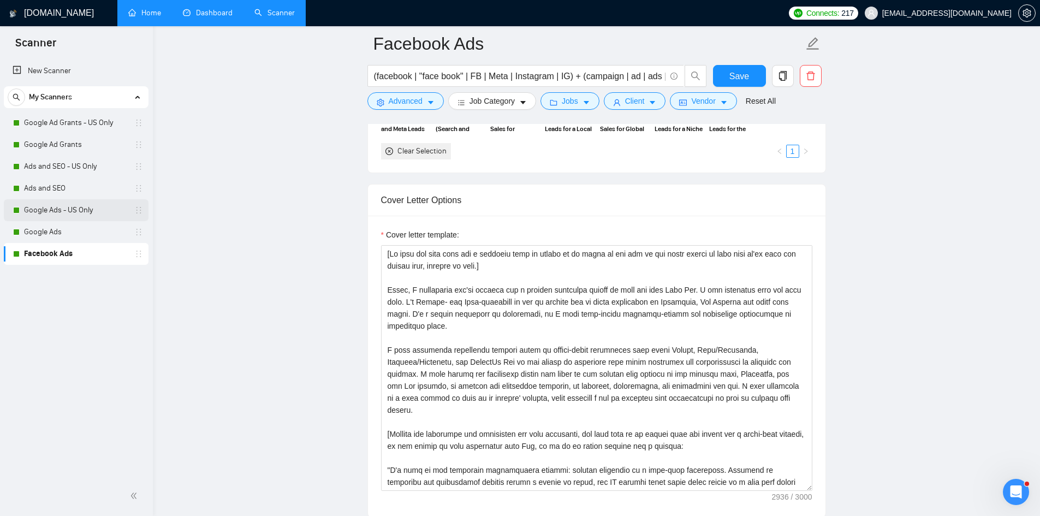
click at [54, 205] on link "Google Ads - US Only" at bounding box center [76, 210] width 104 height 22
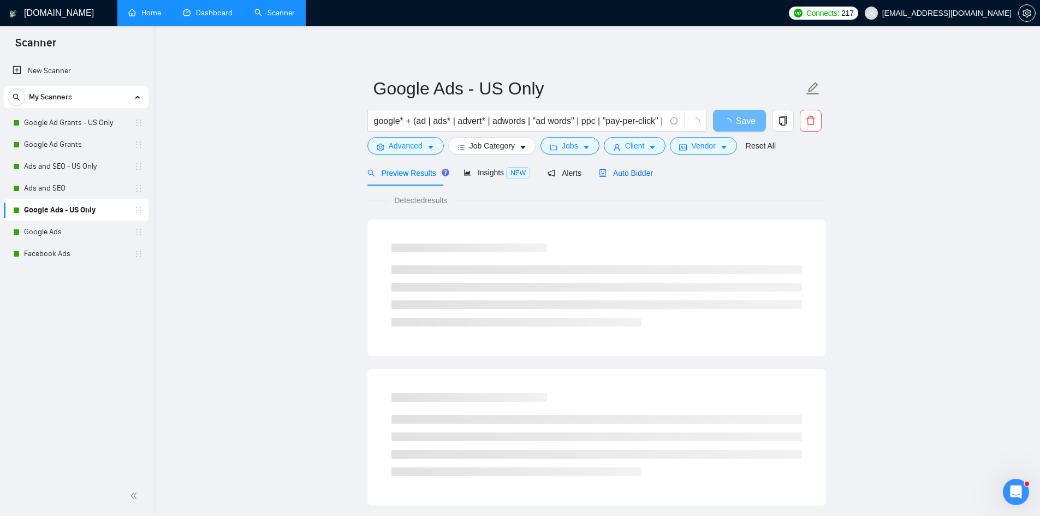
click at [624, 176] on span "Auto Bidder" at bounding box center [626, 173] width 54 height 9
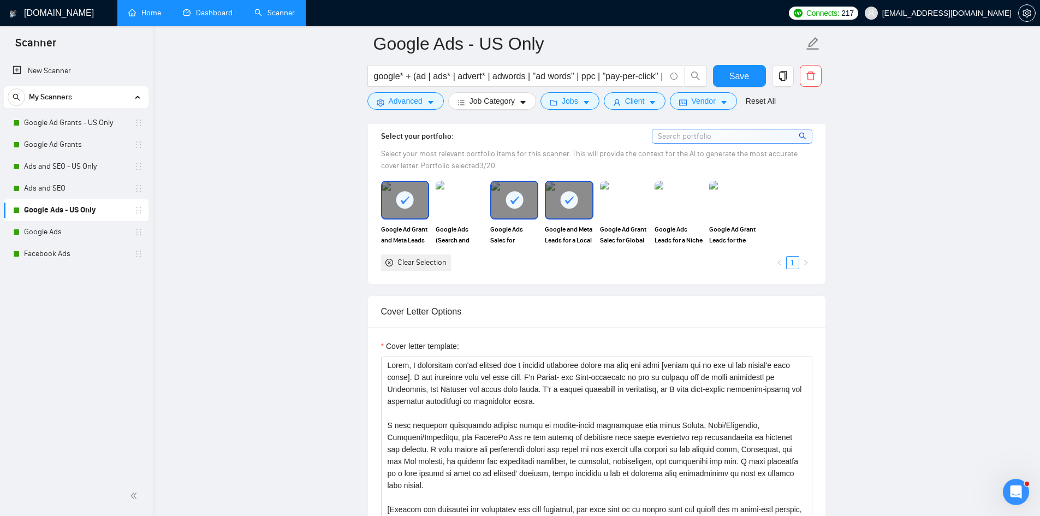
scroll to position [1037, 0]
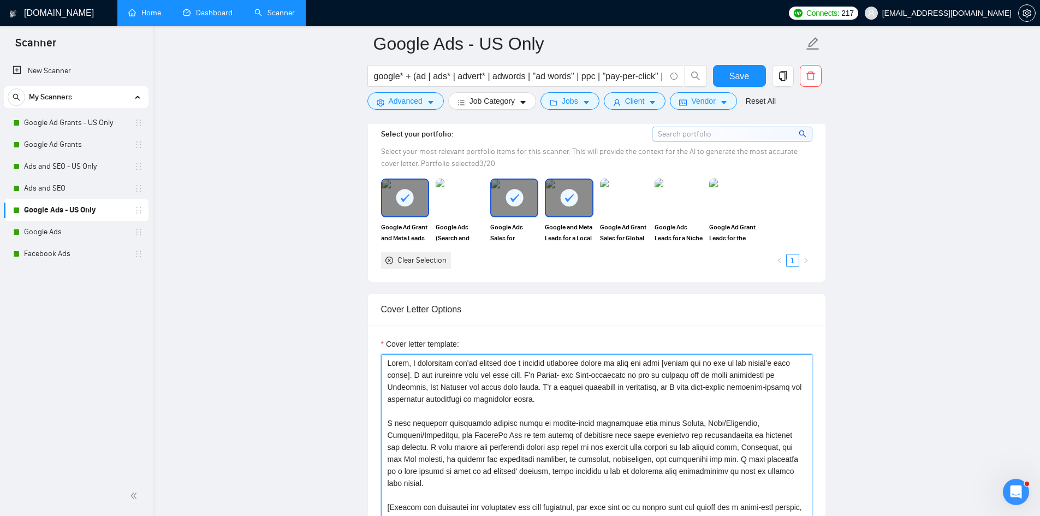
click at [384, 362] on textarea "Cover letter template:" at bounding box center [596, 477] width 431 height 246
paste textarea "[If this job post asks for a specific word or phrase to be added to the top of …"
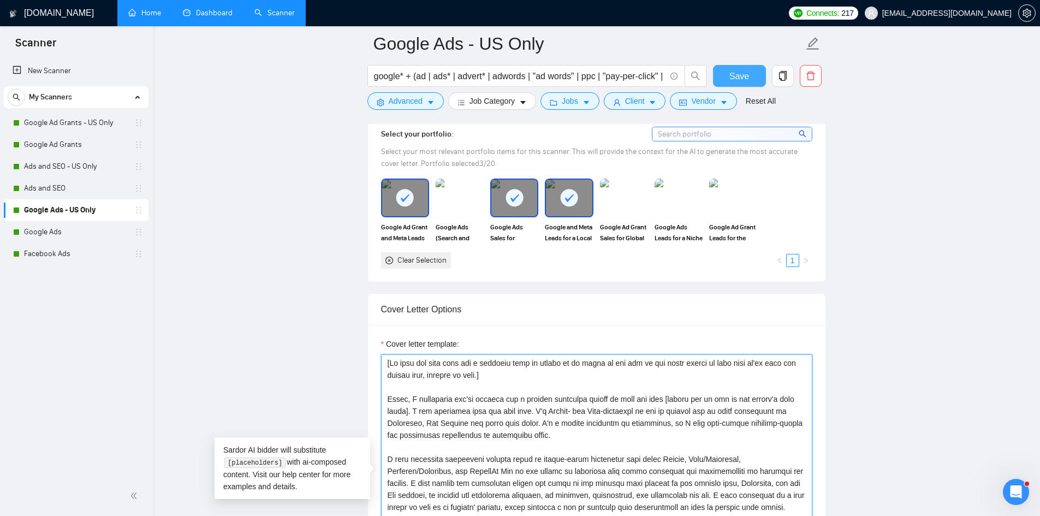
type textarea "[If this job post asks for a specific word or phrase to be added to the top of …"
click at [748, 69] on span "Save" at bounding box center [739, 76] width 20 height 14
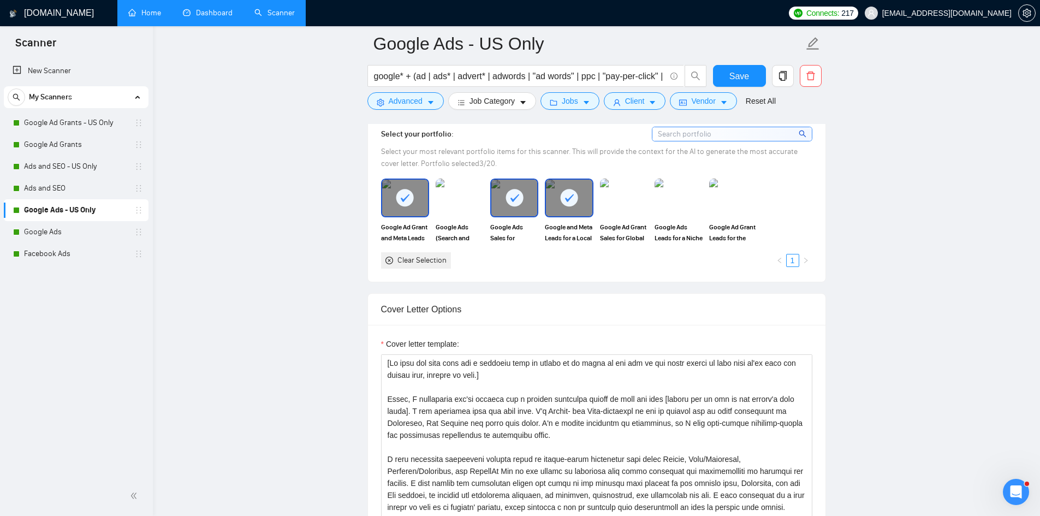
drag, startPoint x: 74, startPoint y: 189, endPoint x: 122, endPoint y: 218, distance: 56.1
click at [74, 189] on link "Ads and SEO" at bounding box center [76, 188] width 104 height 22
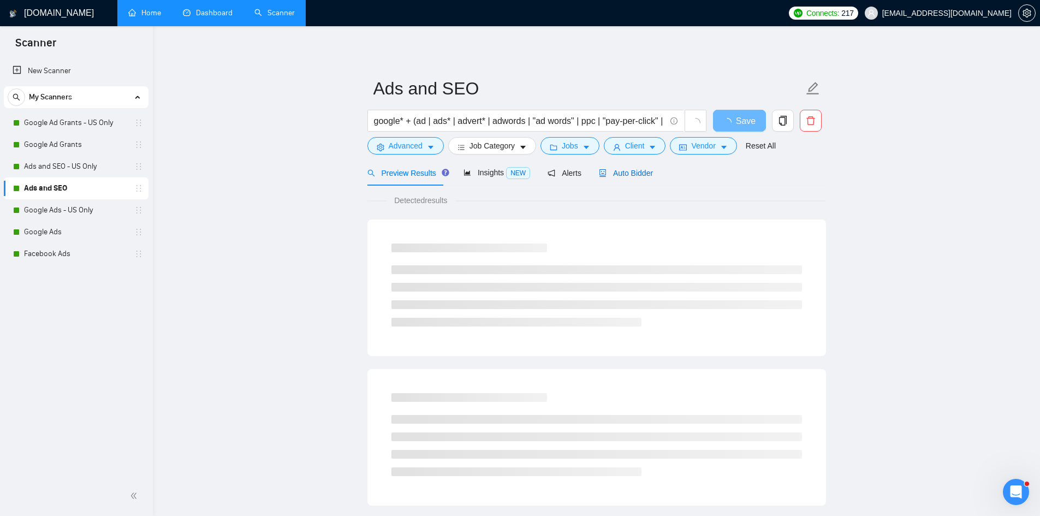
click at [629, 170] on span "Auto Bidder" at bounding box center [626, 173] width 54 height 9
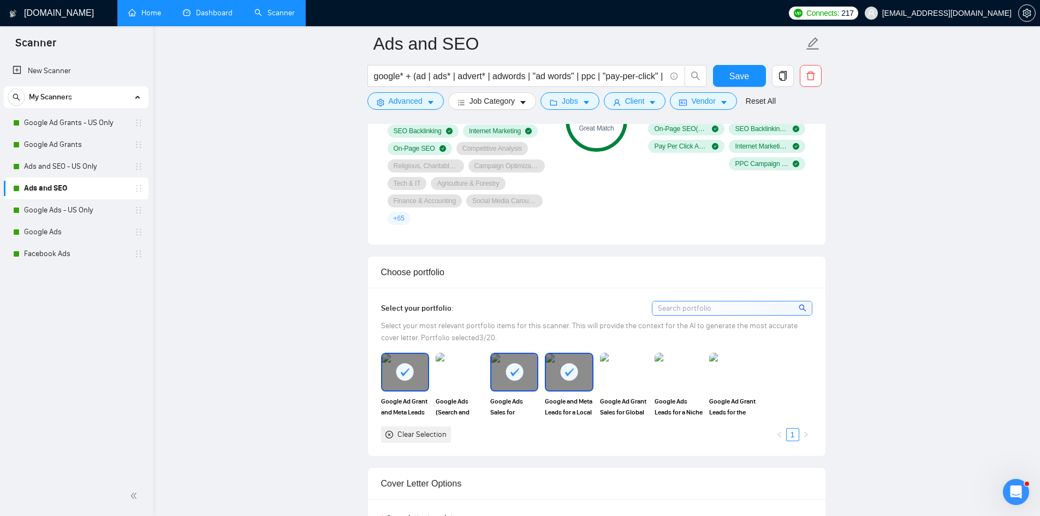
scroll to position [1092, 0]
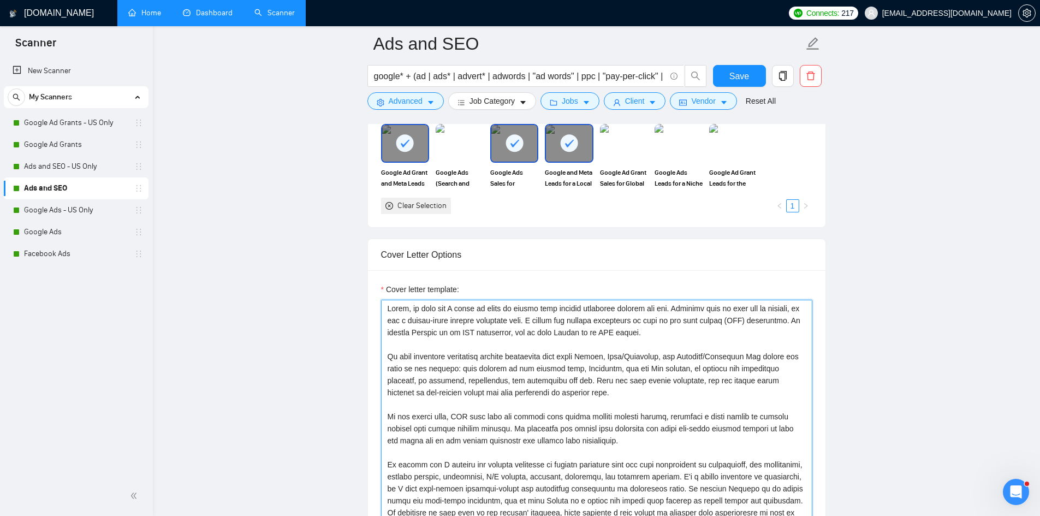
click at [387, 308] on textarea "Cover letter template:" at bounding box center [596, 423] width 431 height 246
paste textarea
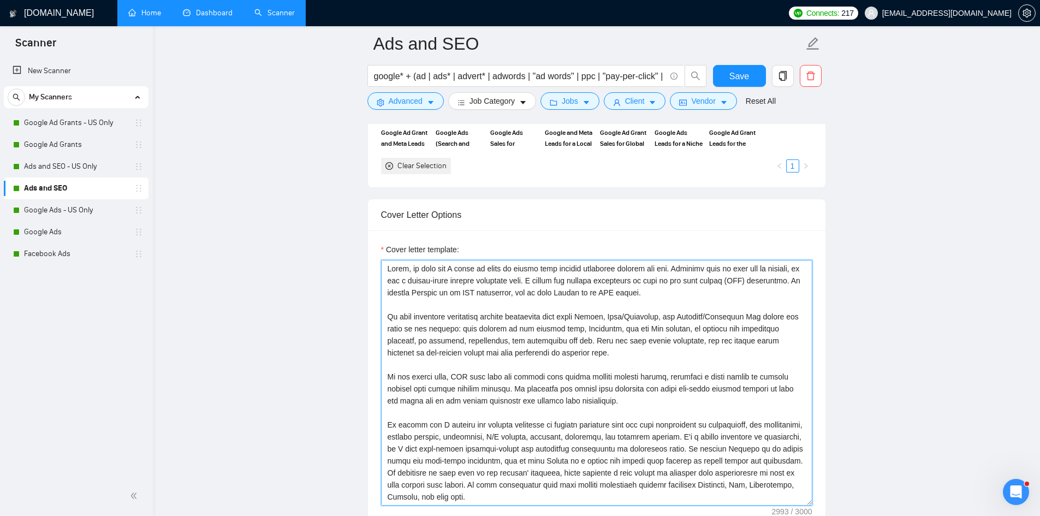
scroll to position [1120, 0]
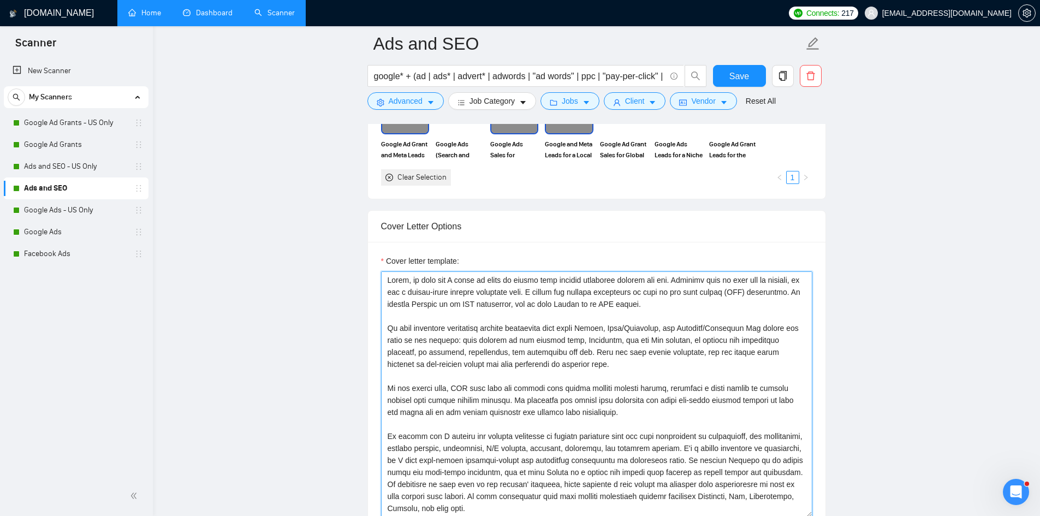
click at [387, 279] on textarea "Cover letter template:" at bounding box center [596, 394] width 431 height 246
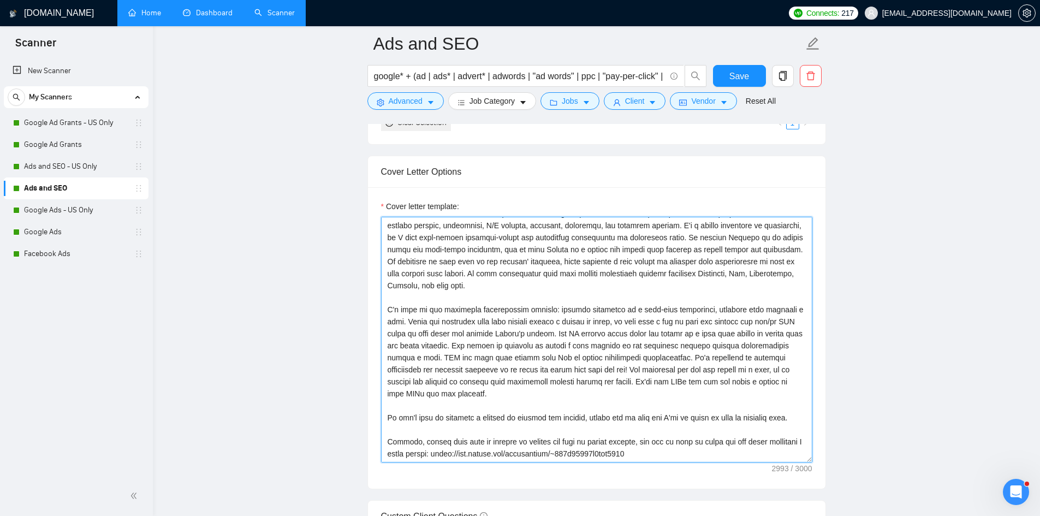
scroll to position [180, 0]
drag, startPoint x: 679, startPoint y: 299, endPoint x: 782, endPoint y: 296, distance: 102.6
click at [782, 296] on textarea "Cover letter template:" at bounding box center [596, 340] width 431 height 246
click at [767, 356] on textarea "Cover letter template:" at bounding box center [596, 340] width 431 height 246
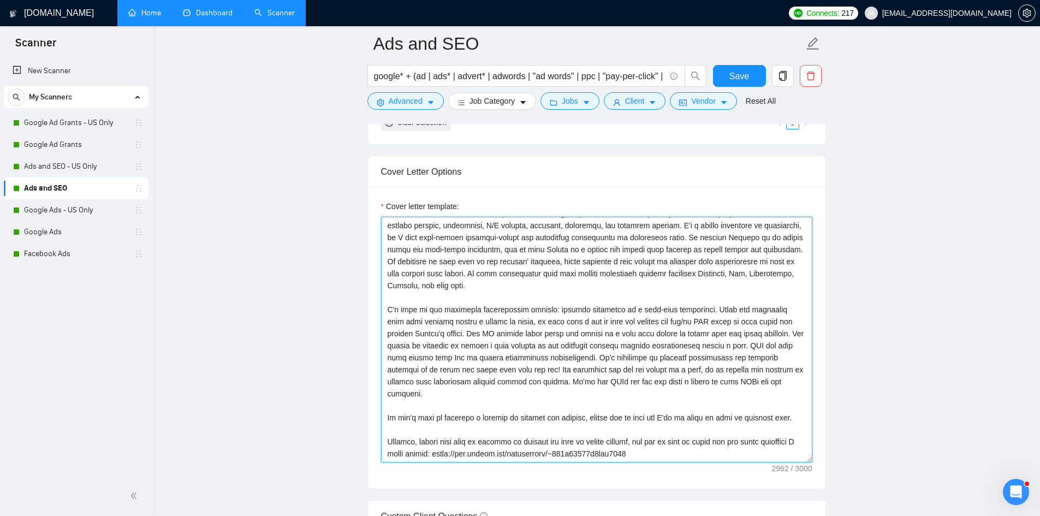
drag, startPoint x: 766, startPoint y: 356, endPoint x: 497, endPoint y: 368, distance: 269.8
click at [497, 368] on textarea "Cover letter template:" at bounding box center [596, 340] width 431 height 246
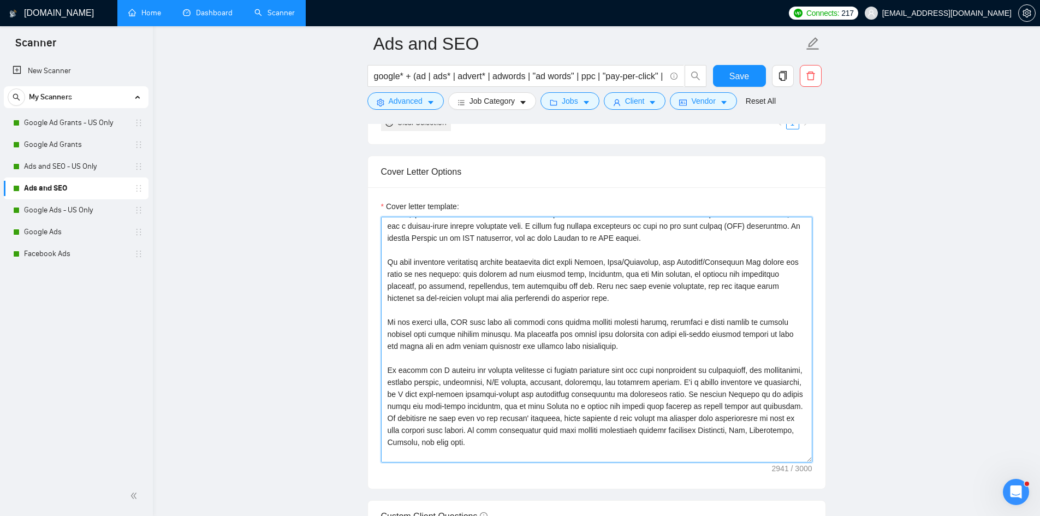
scroll to position [0, 0]
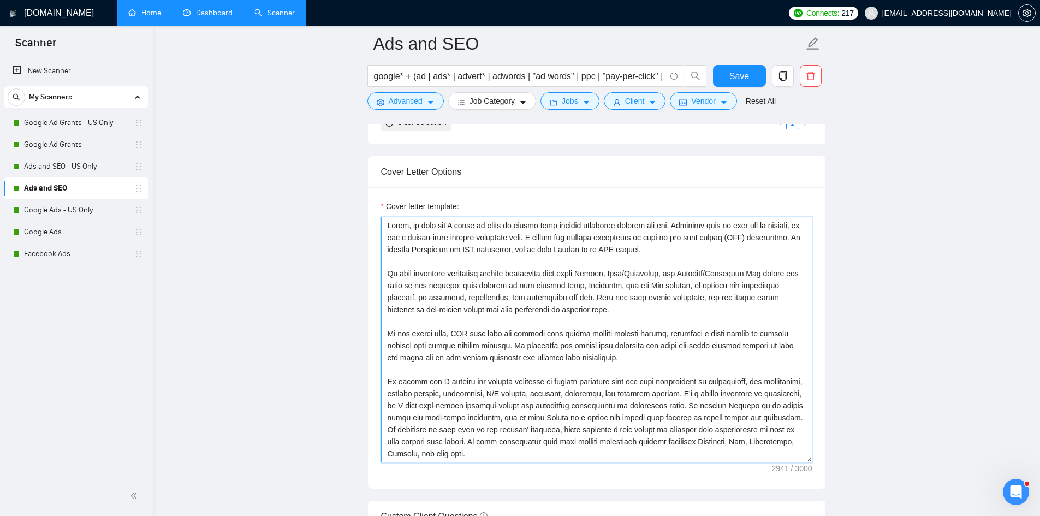
click at [386, 224] on textarea "Cover letter template:" at bounding box center [596, 340] width 431 height 246
paste textarea
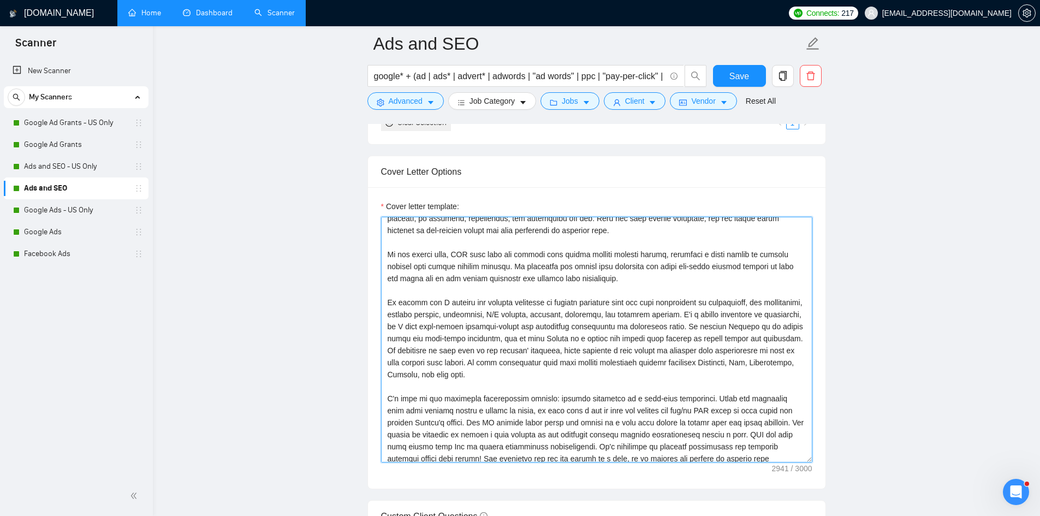
scroll to position [168, 0]
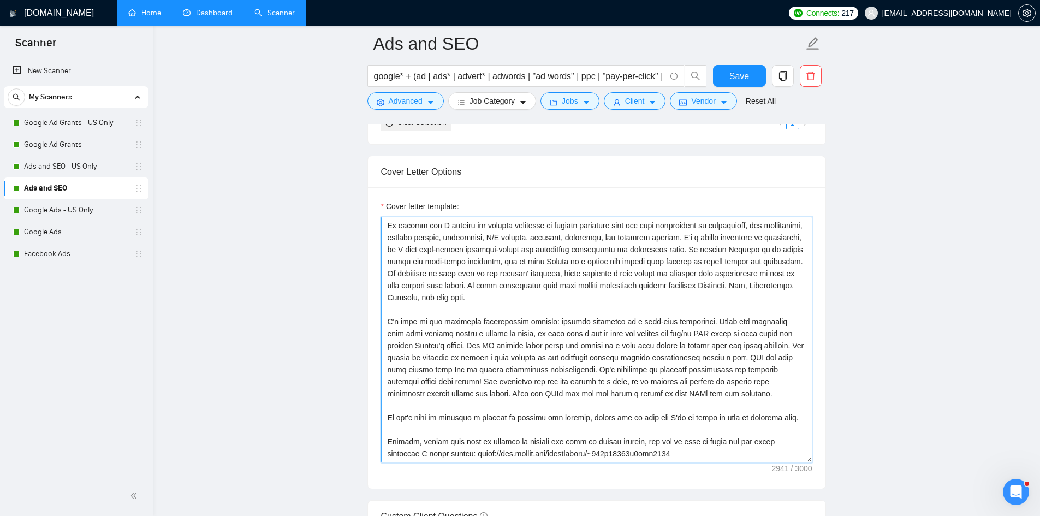
drag, startPoint x: 434, startPoint y: 443, endPoint x: 753, endPoint y: 442, distance: 318.2
click at [753, 442] on textarea "Cover letter template:" at bounding box center [596, 340] width 431 height 246
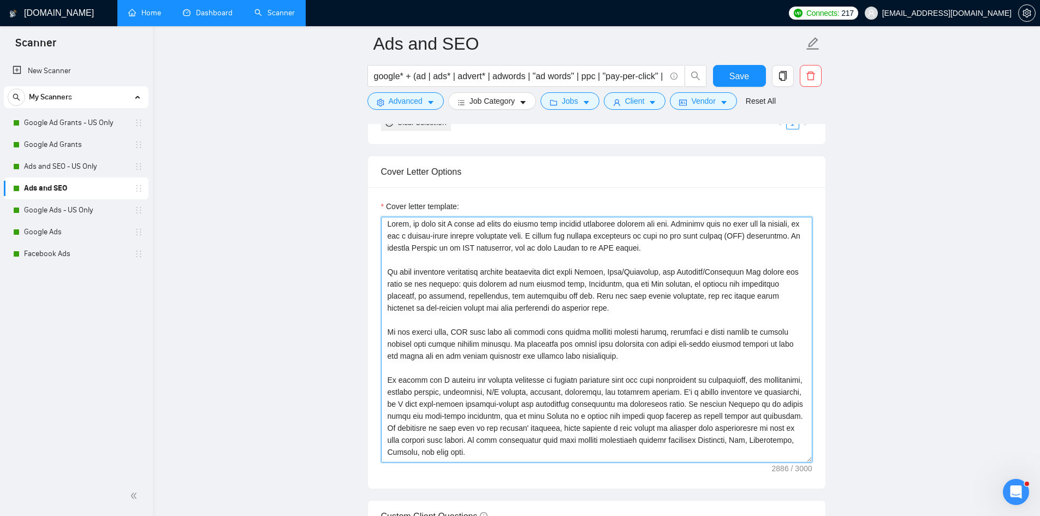
scroll to position [0, 0]
click at [387, 225] on textarea "Cover letter template:" at bounding box center [596, 340] width 431 height 246
paste textarea
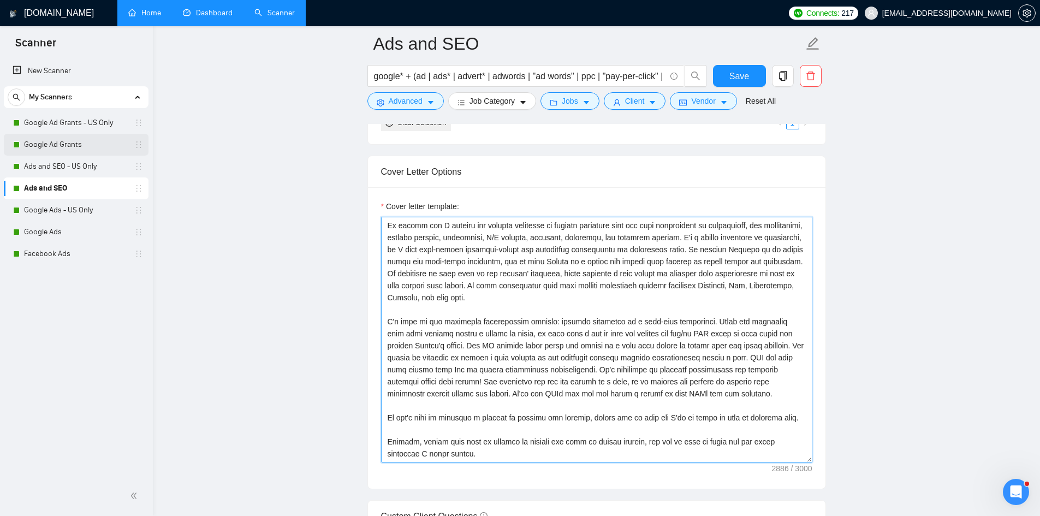
type textarea "Hello, my team and I would be happy to manage your digital marketing efforts fo…"
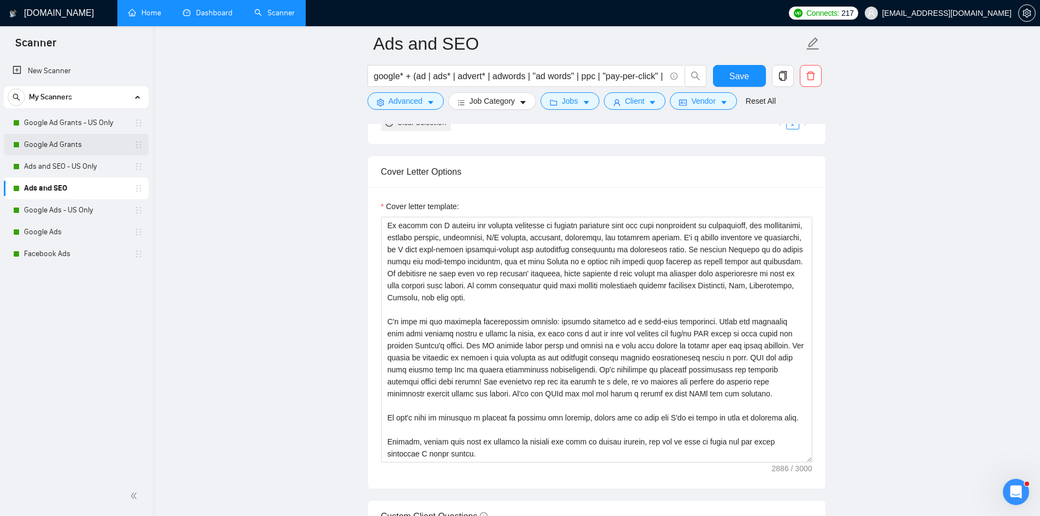
click at [44, 151] on link "Google Ad Grants" at bounding box center [76, 145] width 104 height 22
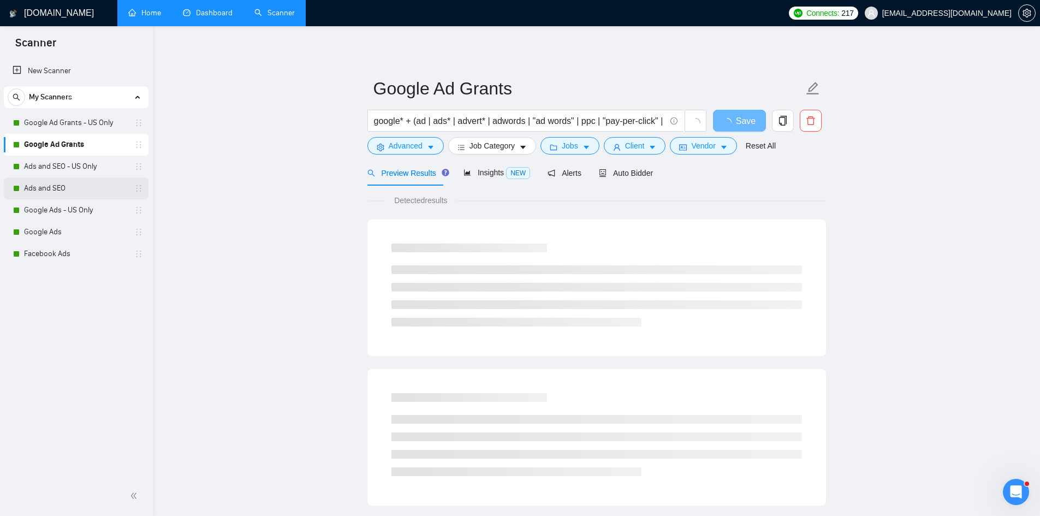
click at [69, 183] on link "Ads and SEO" at bounding box center [76, 188] width 104 height 22
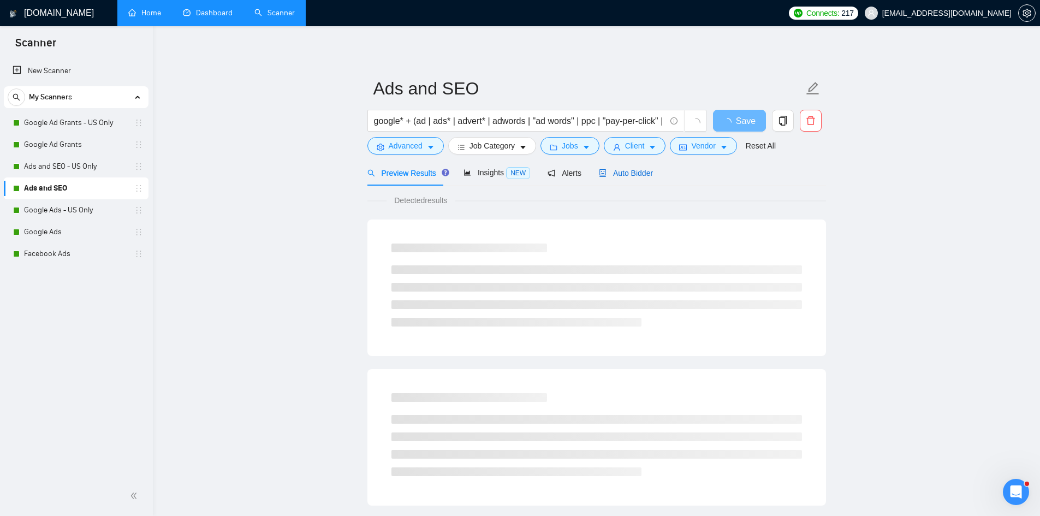
click at [629, 178] on div "Auto Bidder" at bounding box center [626, 173] width 54 height 12
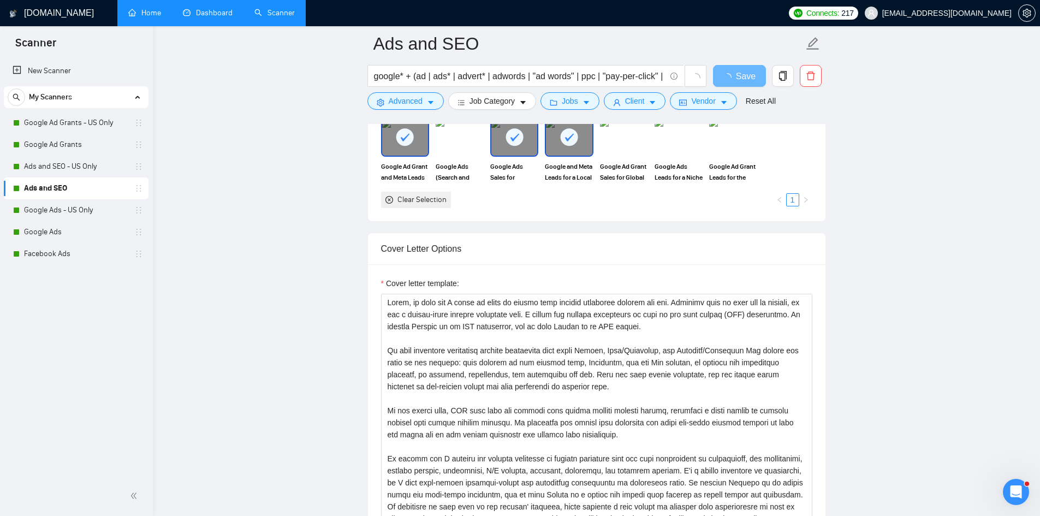
scroll to position [1146, 0]
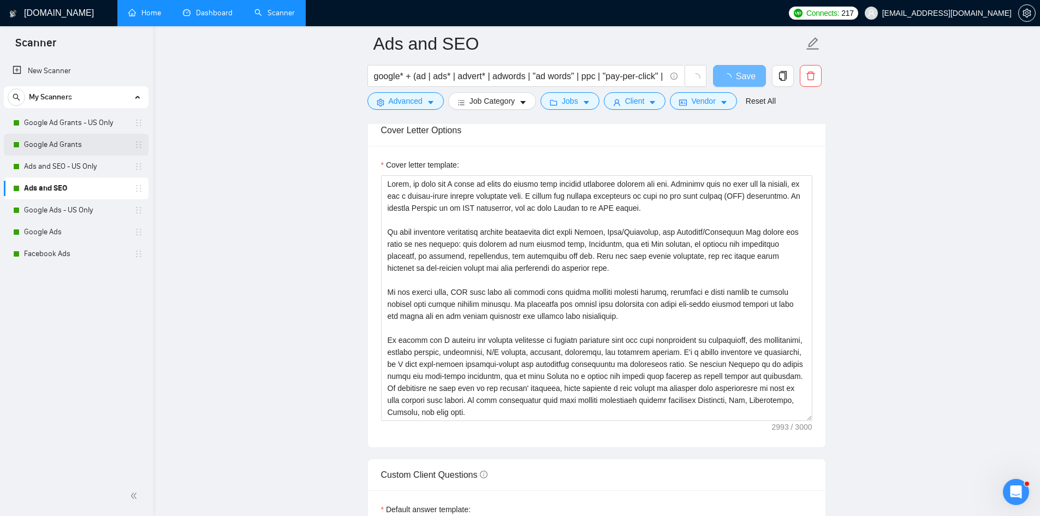
click at [62, 148] on link "Google Ad Grants" at bounding box center [76, 145] width 104 height 22
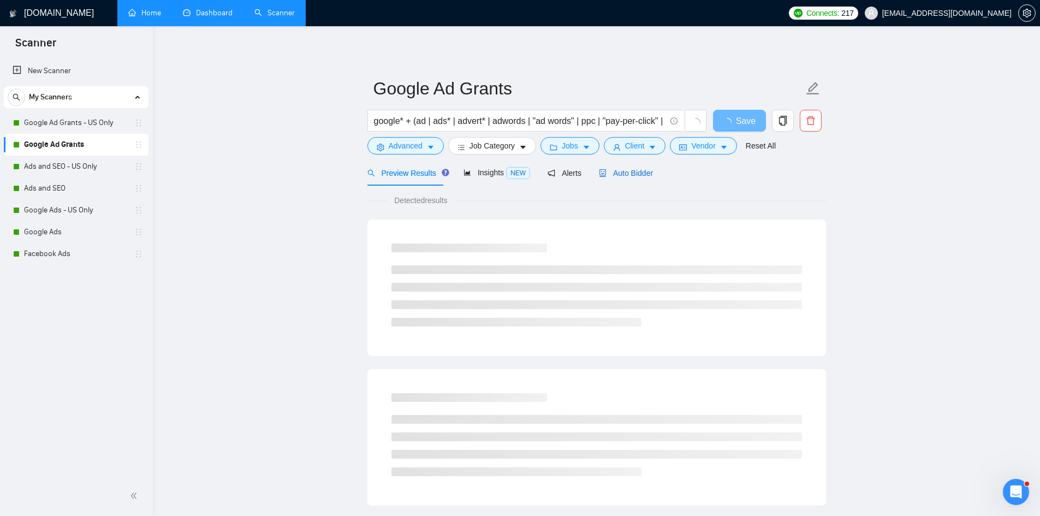
click at [630, 173] on span "Auto Bidder" at bounding box center [626, 173] width 54 height 9
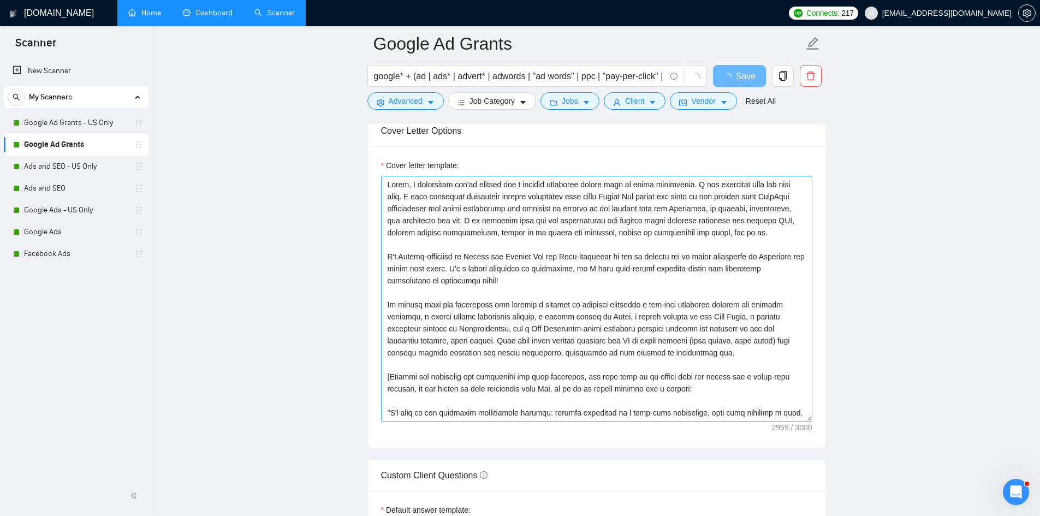
scroll to position [1037, 0]
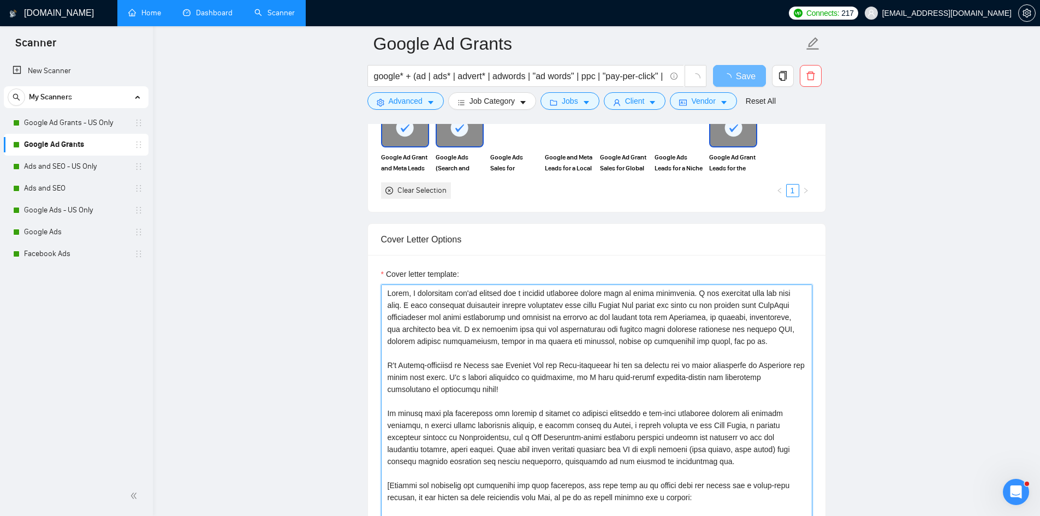
click at [389, 291] on textarea "Cover letter template:" at bounding box center [596, 407] width 431 height 246
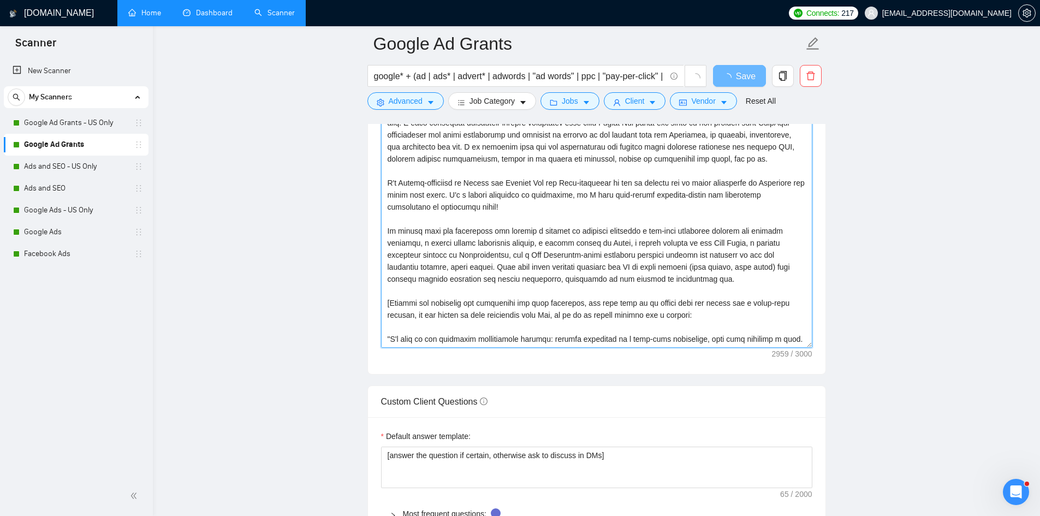
scroll to position [1092, 0]
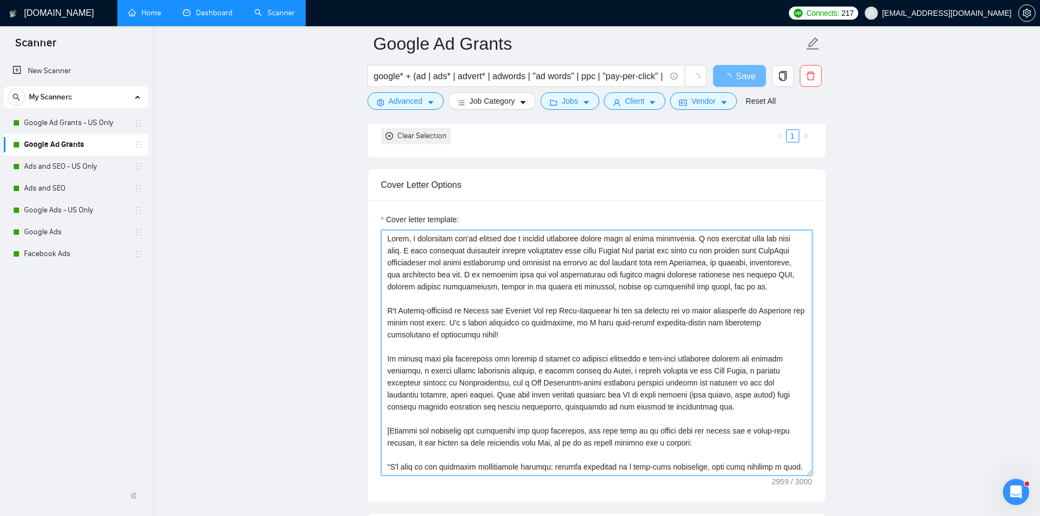
paste textarea
type textarea "Hello, I understand you're looking for a digital marketing expert with ad grant…"
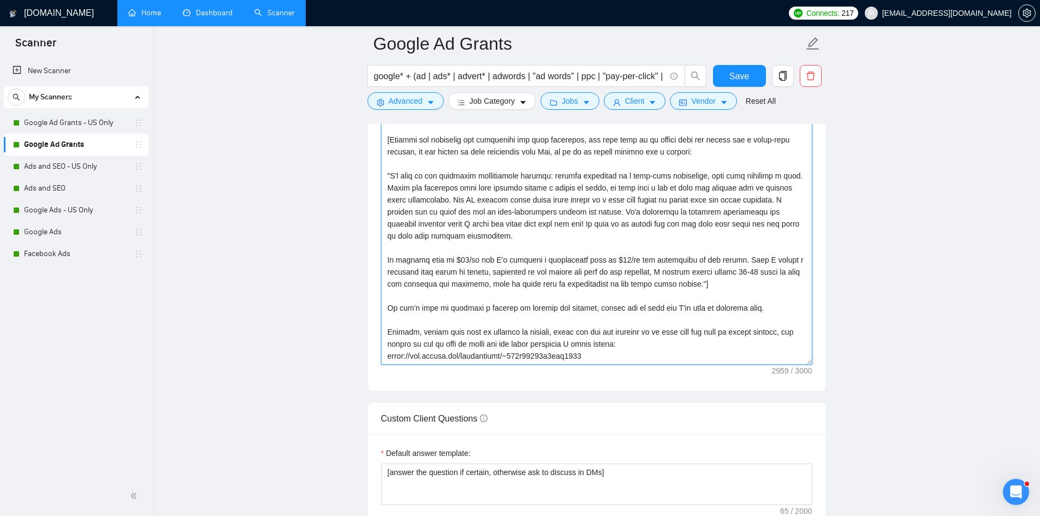
scroll to position [1255, 0]
click at [49, 130] on link "Google Ad Grants - US Only" at bounding box center [76, 123] width 104 height 22
